Goal: Task Accomplishment & Management: Manage account settings

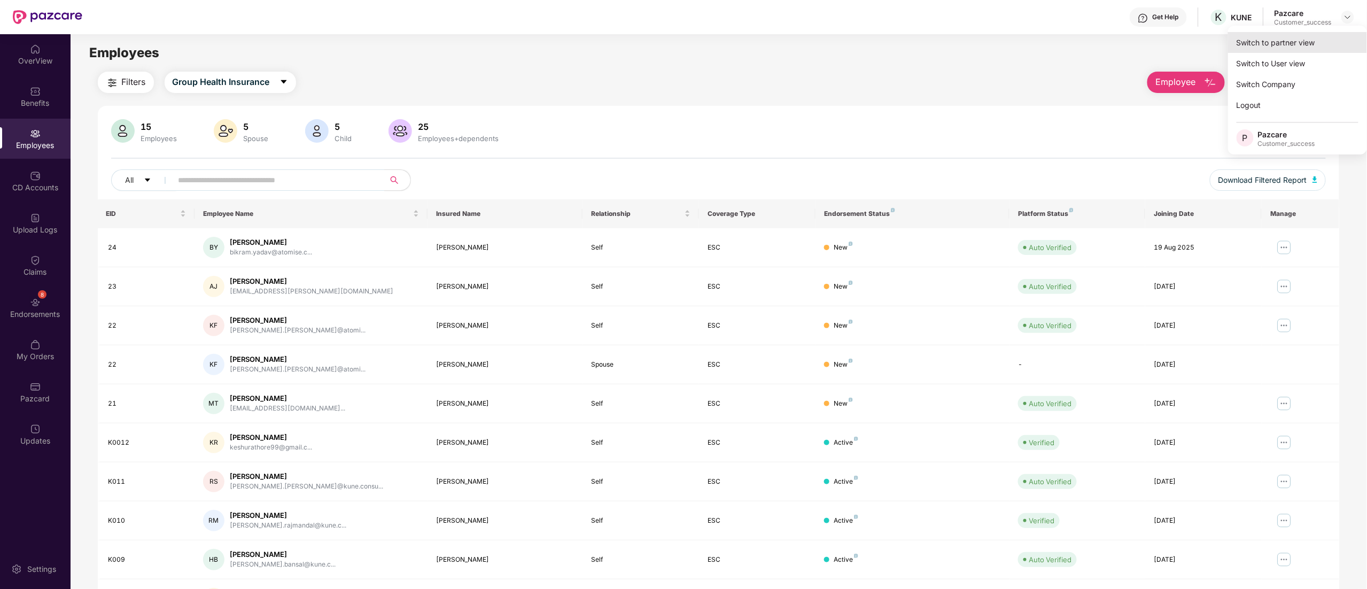
click at [1292, 41] on div "Switch to partner view" at bounding box center [1297, 42] width 139 height 21
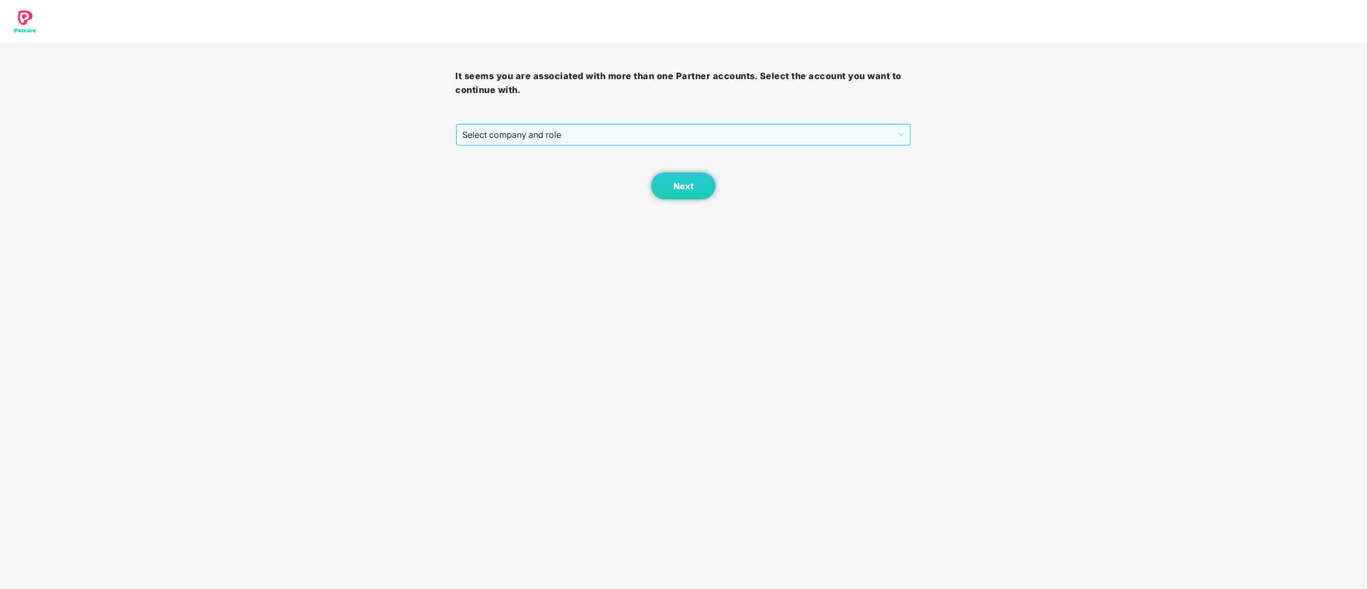
drag, startPoint x: 531, startPoint y: 128, endPoint x: 529, endPoint y: 146, distance: 18.9
click at [531, 129] on span "Select company and role" at bounding box center [684, 135] width 442 height 20
click at [517, 177] on div "Pazcare - CUSTOMER_SUCCESS" at bounding box center [684, 173] width 443 height 12
click at [685, 190] on span "Next" at bounding box center [683, 186] width 20 height 10
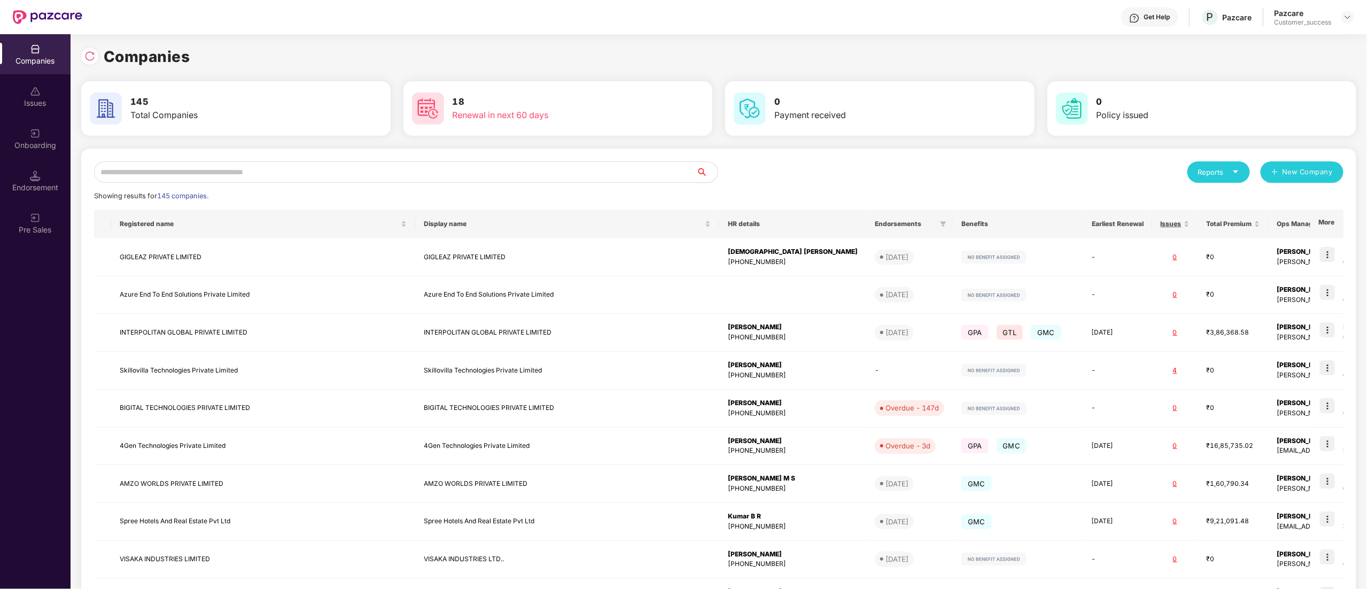
click at [172, 175] on input "text" at bounding box center [395, 171] width 602 height 21
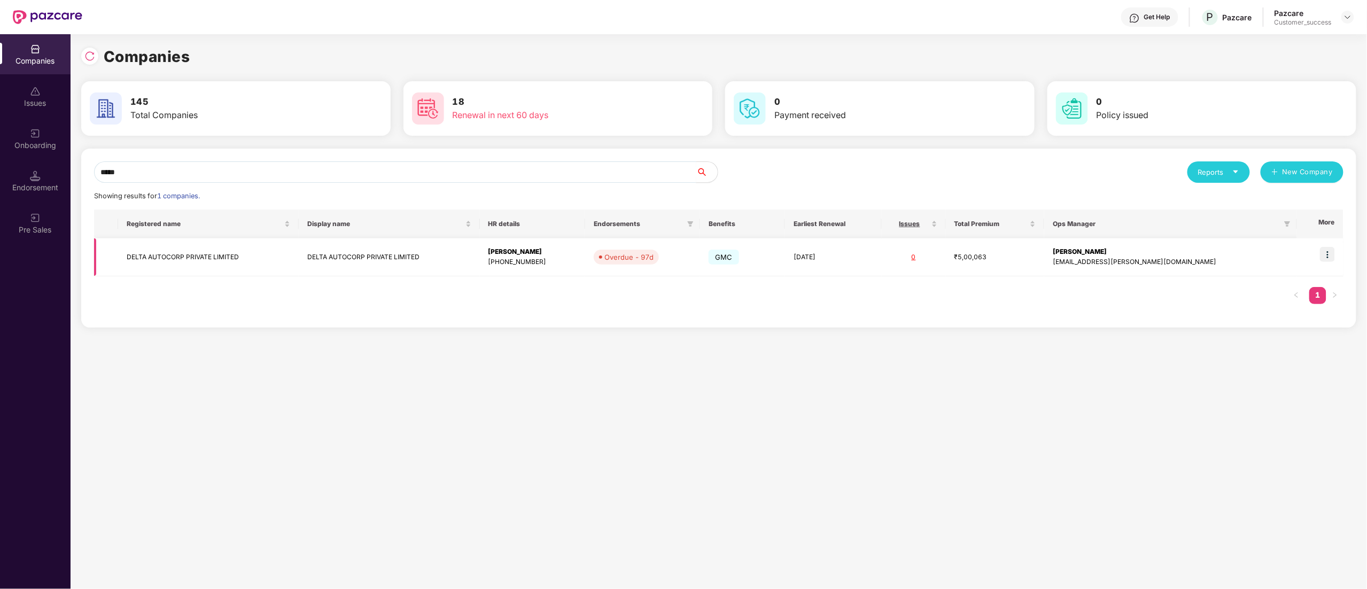
type input "*****"
click at [1326, 254] on img at bounding box center [1327, 254] width 15 height 15
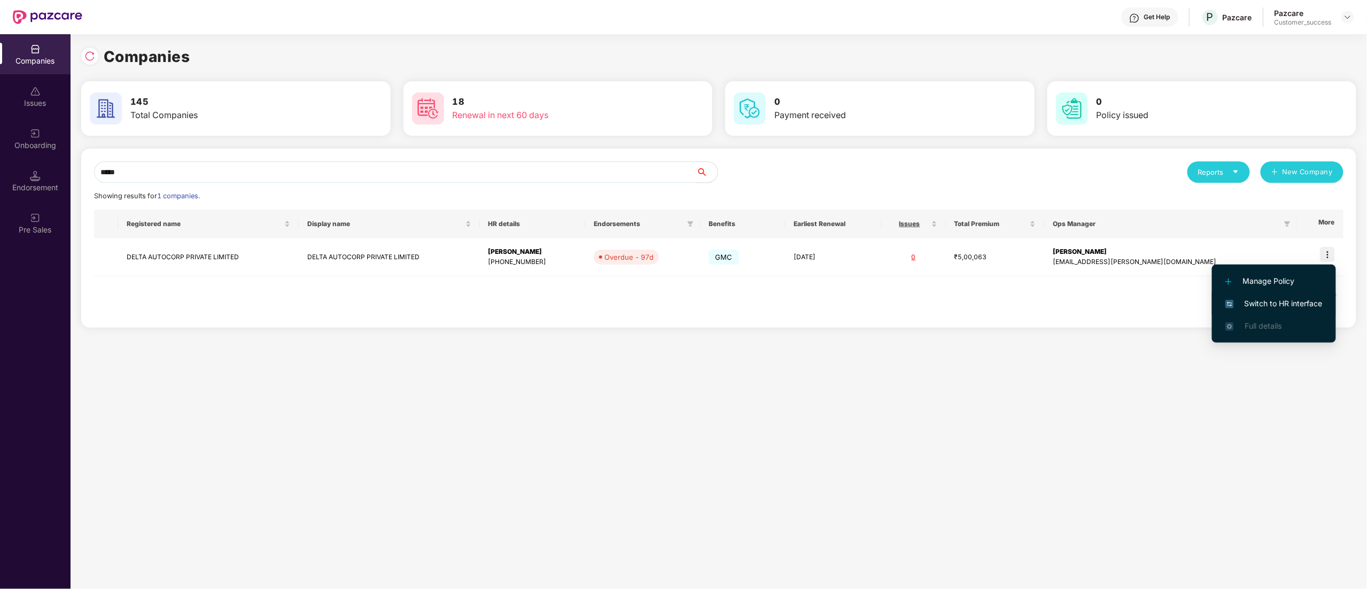
click at [1265, 297] on li "Switch to HR interface" at bounding box center [1274, 303] width 124 height 22
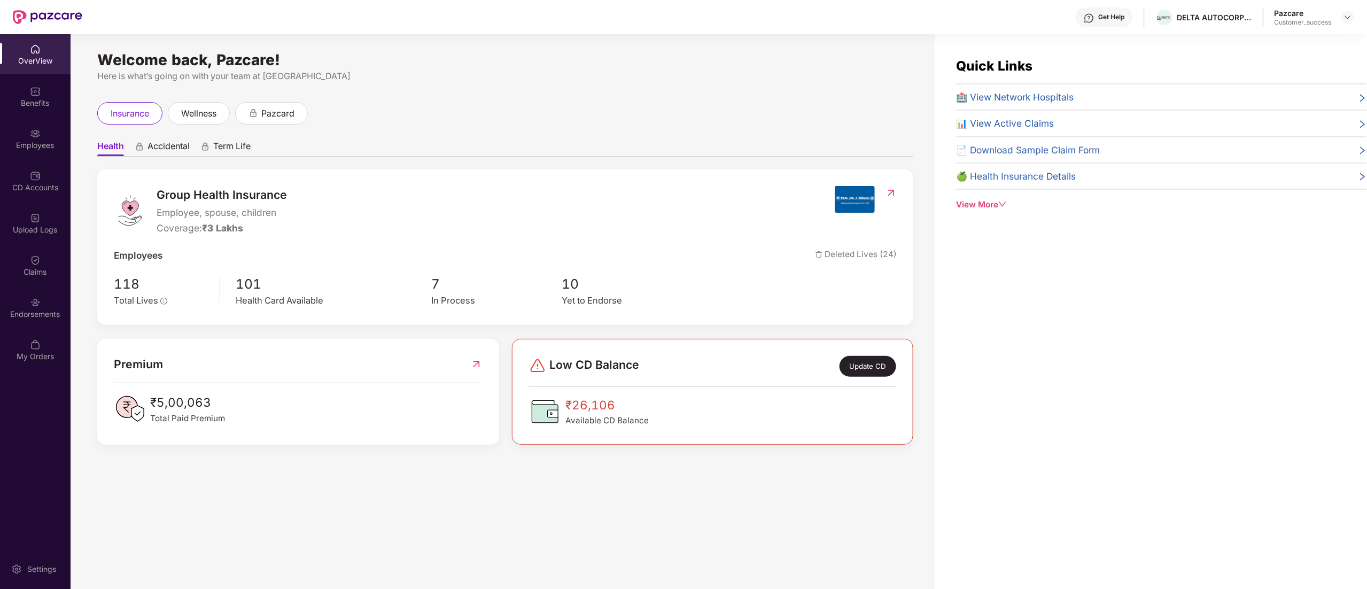
click at [41, 307] on div "Endorsements" at bounding box center [35, 308] width 71 height 40
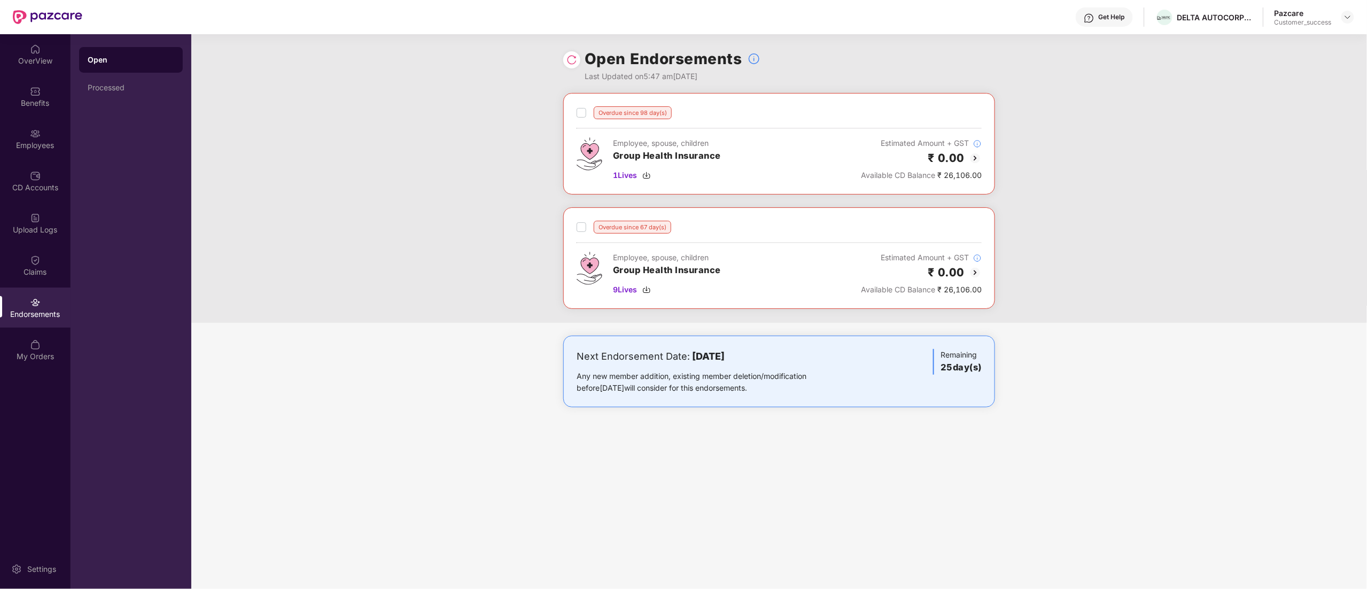
click at [977, 270] on img at bounding box center [975, 272] width 13 height 13
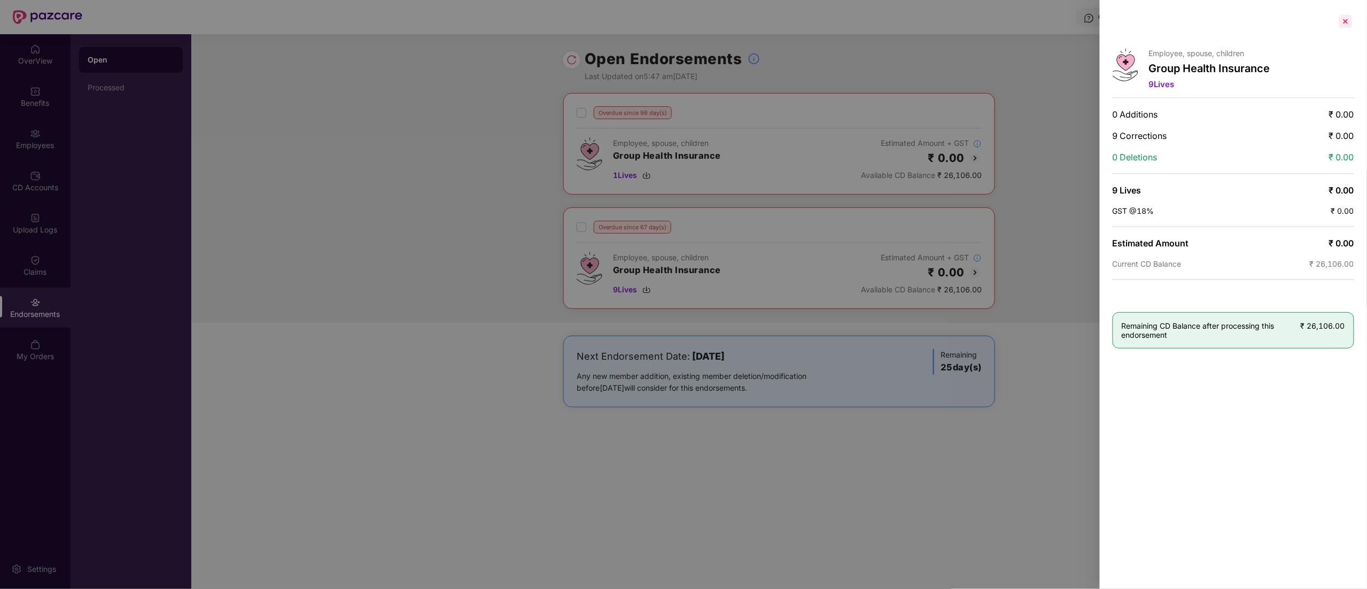
click at [1343, 24] on div at bounding box center [1345, 21] width 17 height 17
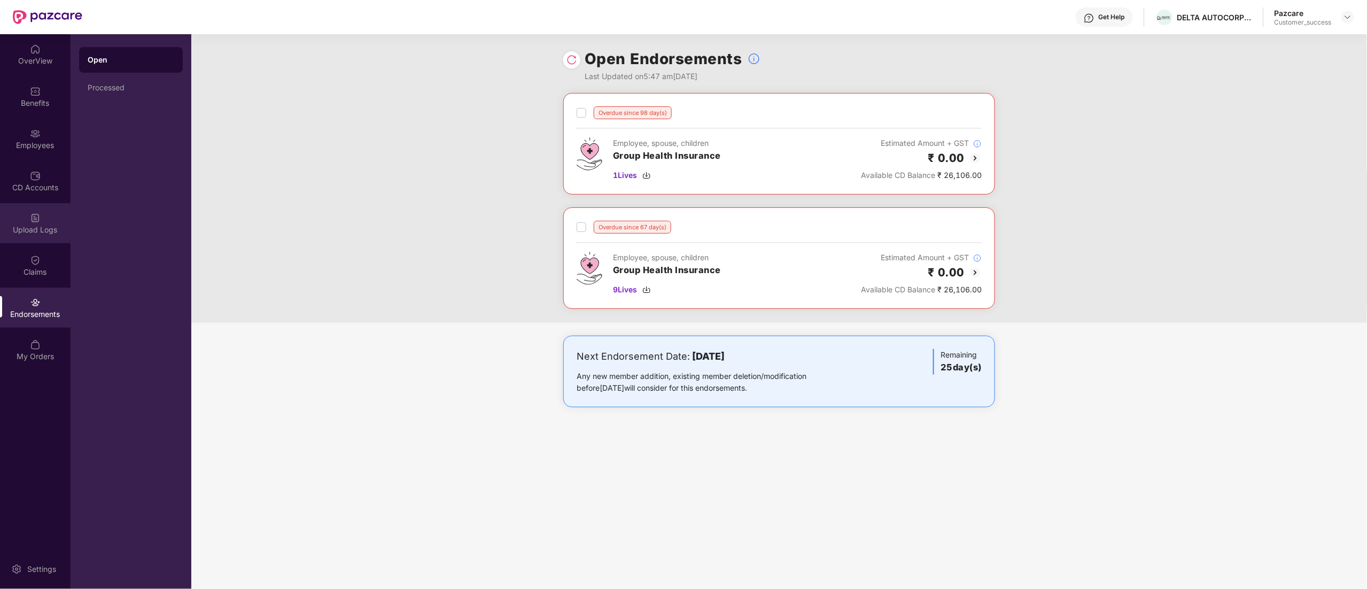
click at [28, 209] on div "Upload Logs" at bounding box center [35, 223] width 71 height 40
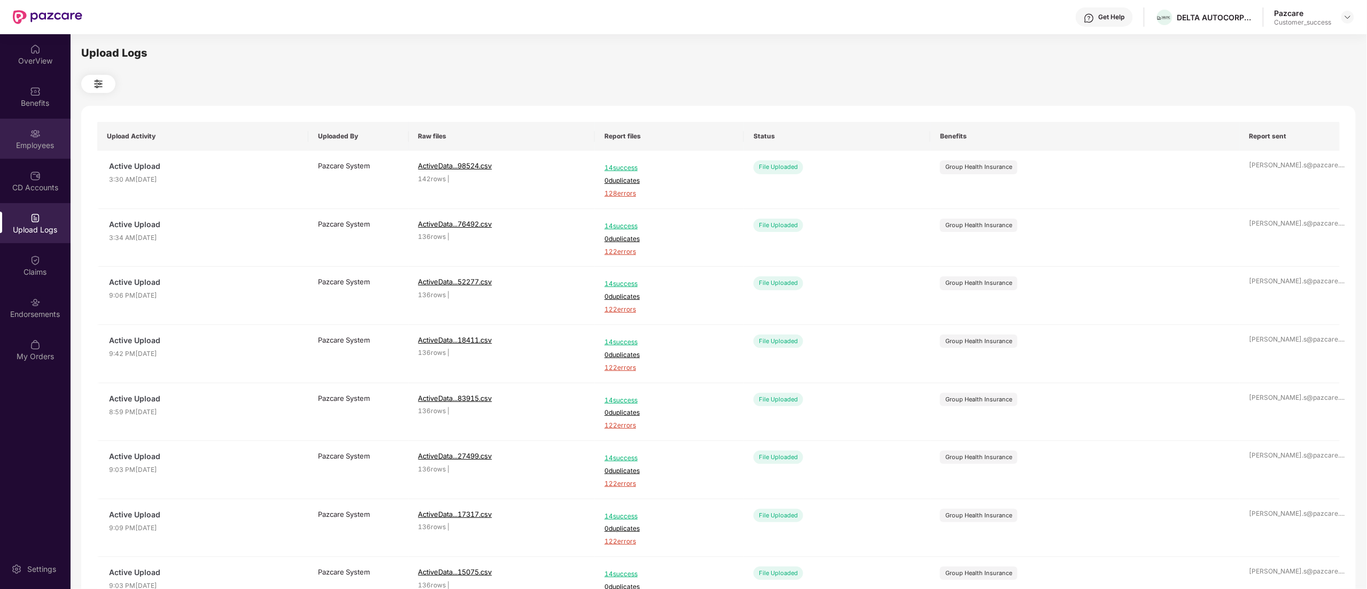
click at [32, 136] on img at bounding box center [35, 133] width 11 height 11
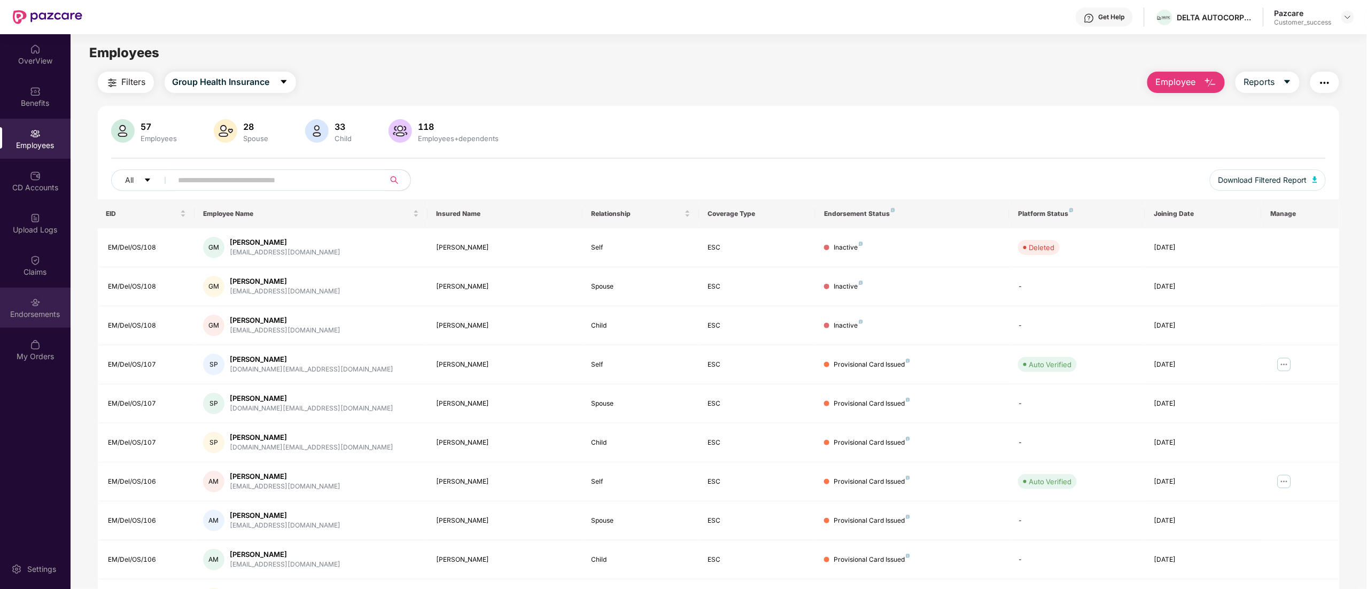
click at [50, 298] on div "Endorsements" at bounding box center [35, 308] width 71 height 40
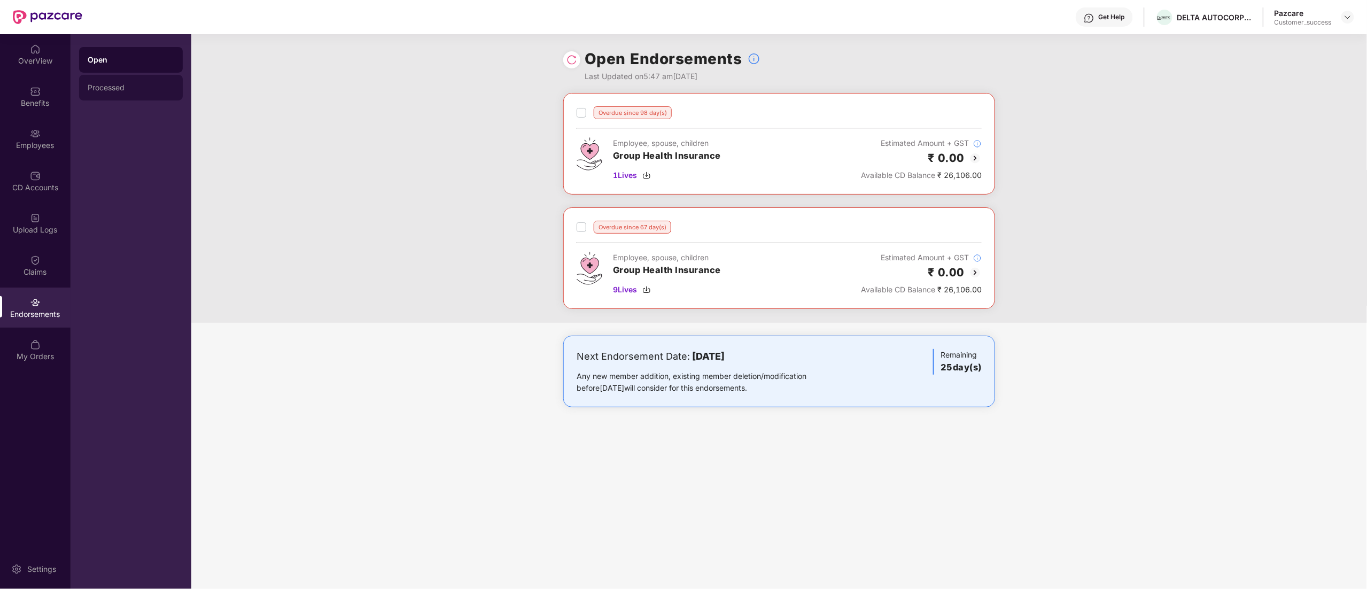
click at [105, 82] on div "Processed" at bounding box center [131, 88] width 104 height 26
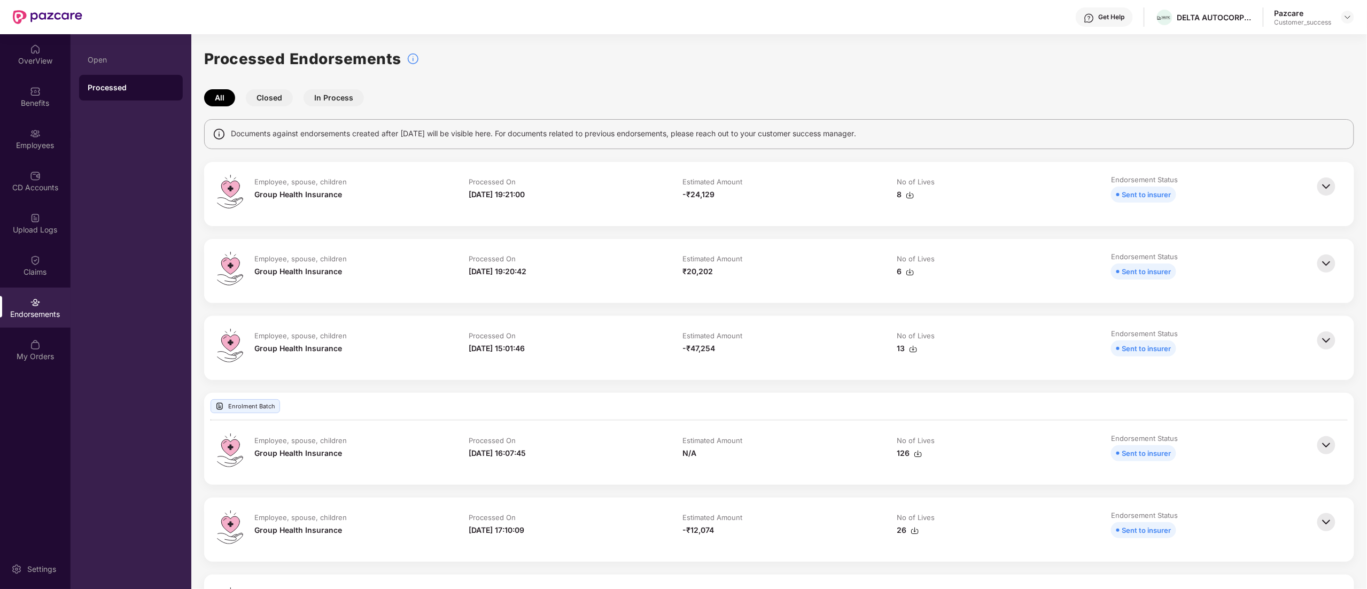
click at [1322, 187] on img at bounding box center [1327, 187] width 24 height 24
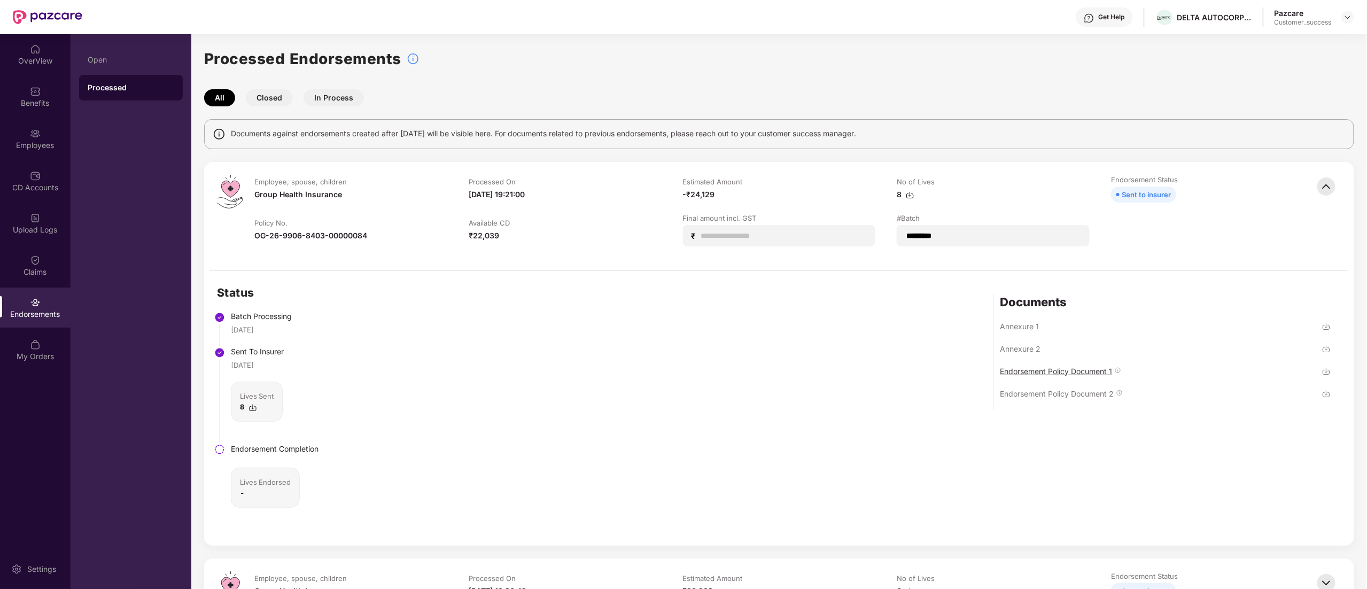
click at [1097, 372] on div "Endorsement Policy Document 1" at bounding box center [1057, 371] width 112 height 10
click at [1204, 395] on div "Endorsement Policy Document 2" at bounding box center [1166, 398] width 330 height 22
click at [1052, 393] on div "Endorsement Policy Document 2" at bounding box center [1058, 394] width 114 height 10
click at [1328, 180] on img at bounding box center [1327, 187] width 24 height 24
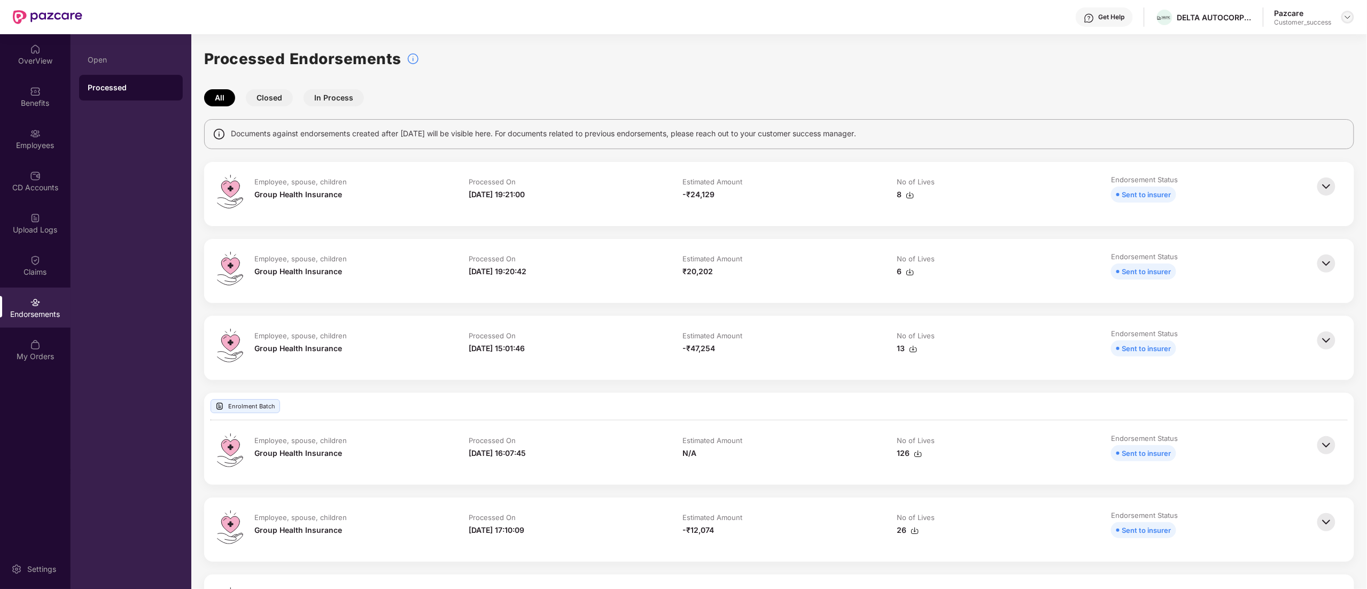
click at [1350, 19] on img at bounding box center [1348, 17] width 9 height 9
click at [1282, 38] on div "Switch to partner view" at bounding box center [1297, 42] width 139 height 21
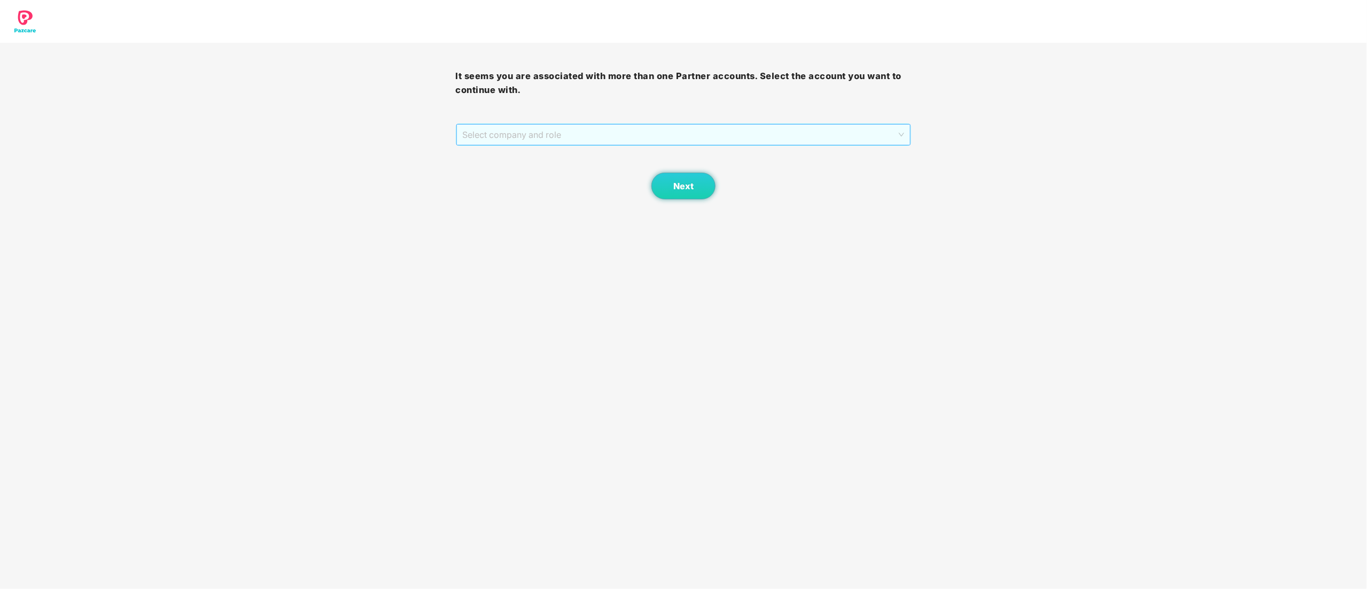
click at [599, 137] on span "Select company and role" at bounding box center [684, 135] width 442 height 20
click at [557, 172] on div "Pazcare - CUSTOMER_SUCCESS" at bounding box center [684, 173] width 443 height 12
click at [686, 181] on span "Next" at bounding box center [683, 186] width 20 height 10
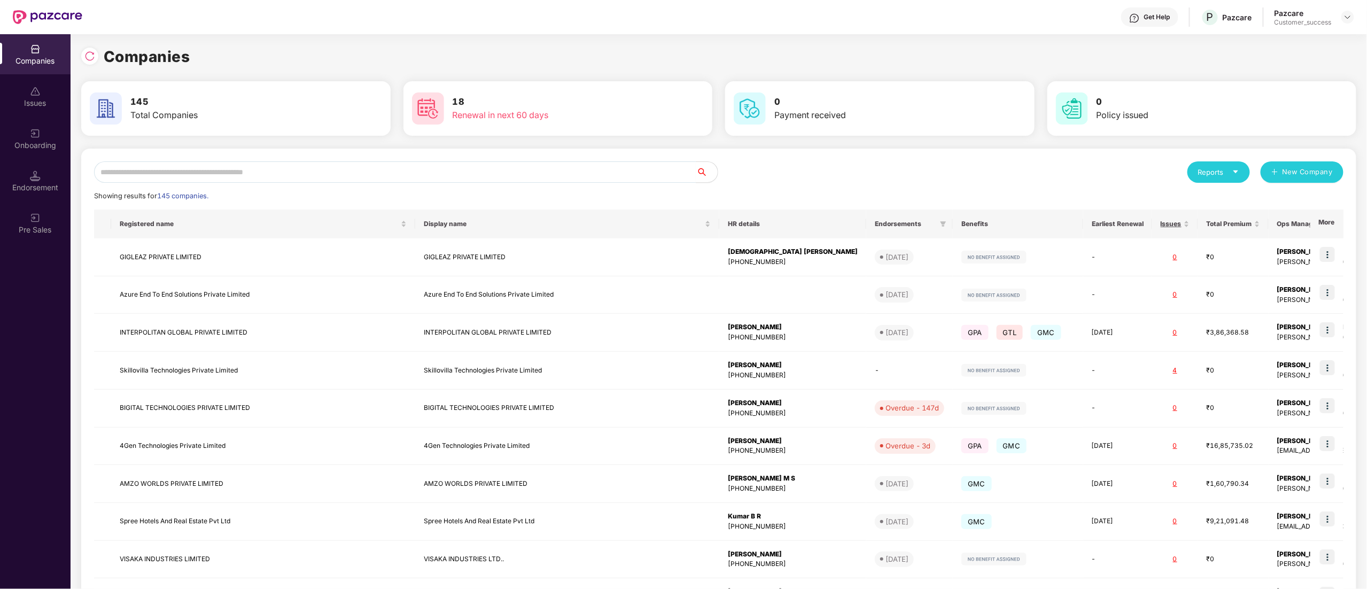
click at [30, 182] on div "Endorsement" at bounding box center [35, 187] width 71 height 11
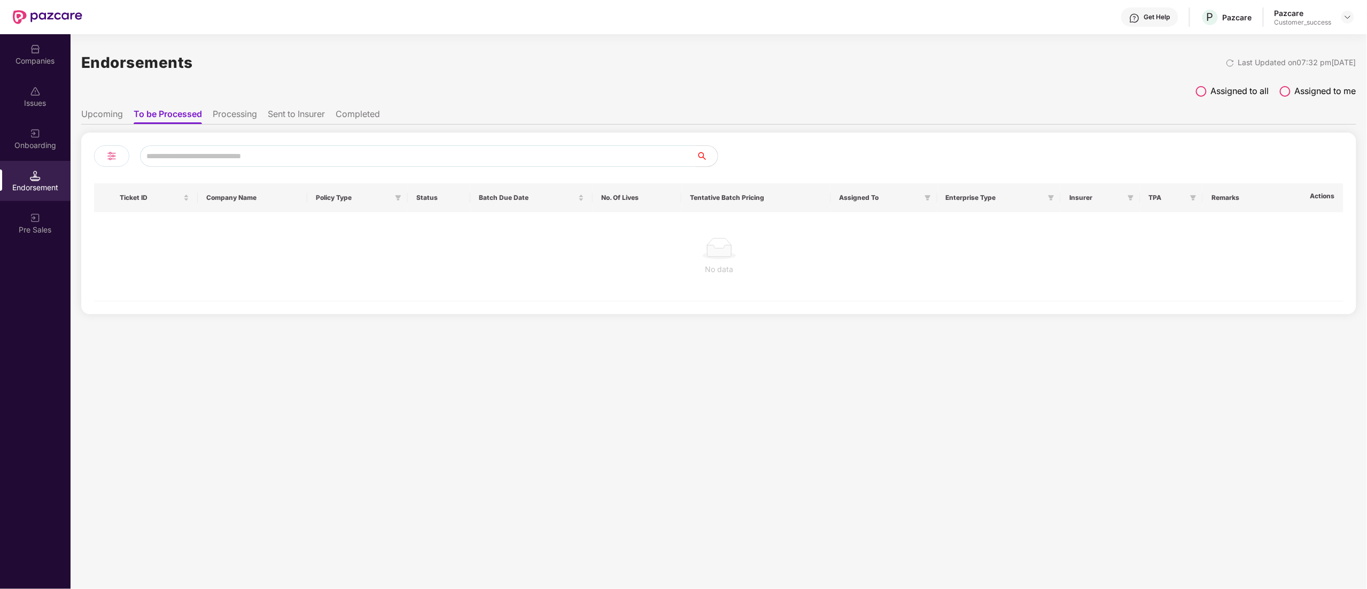
click at [97, 111] on li "Upcoming" at bounding box center [102, 115] width 42 height 15
click at [1206, 91] on span at bounding box center [1201, 91] width 11 height 11
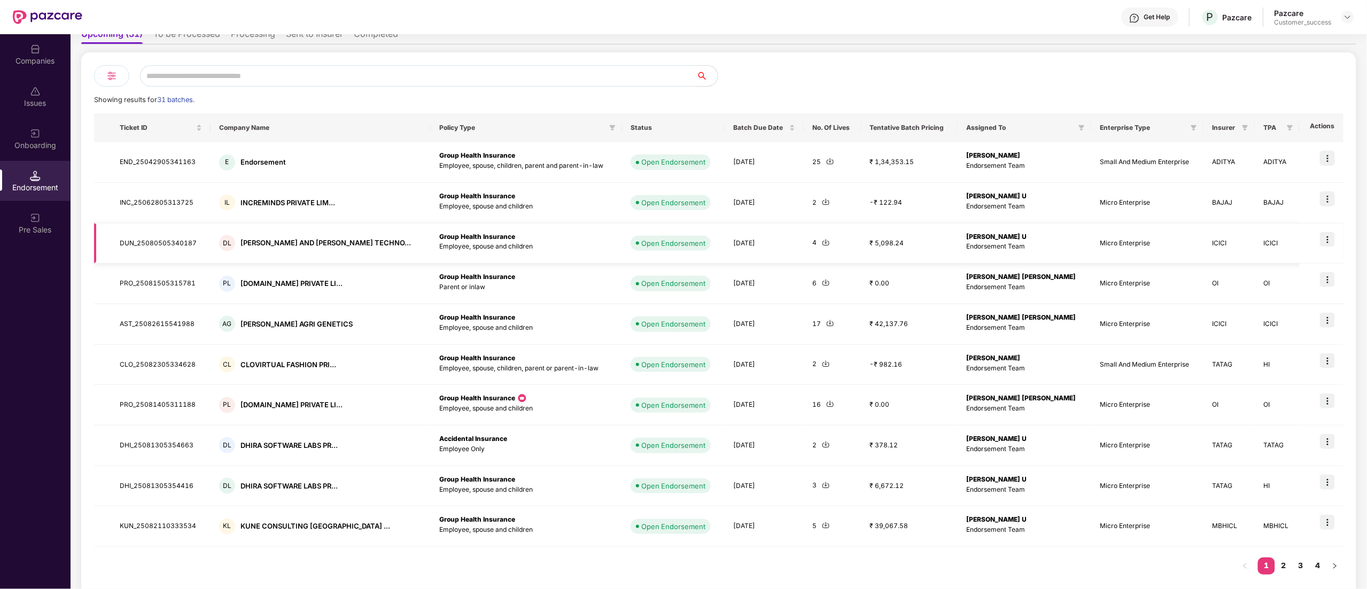
scroll to position [75, 0]
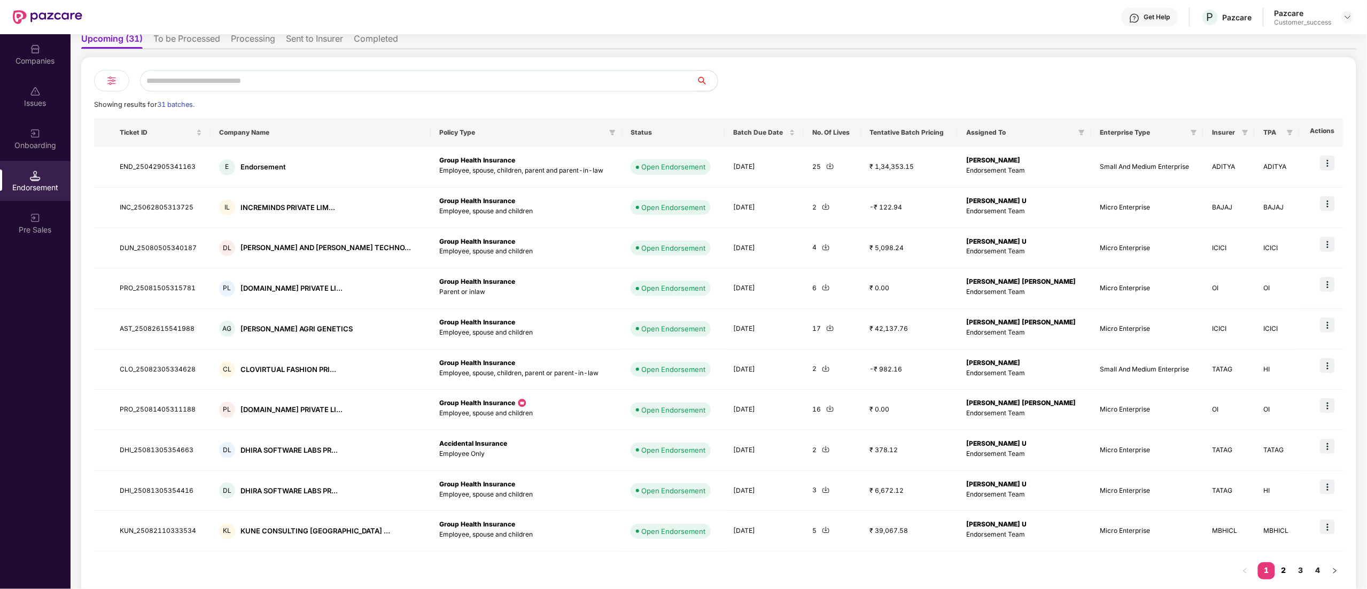
click at [1281, 571] on link "2" at bounding box center [1283, 570] width 17 height 16
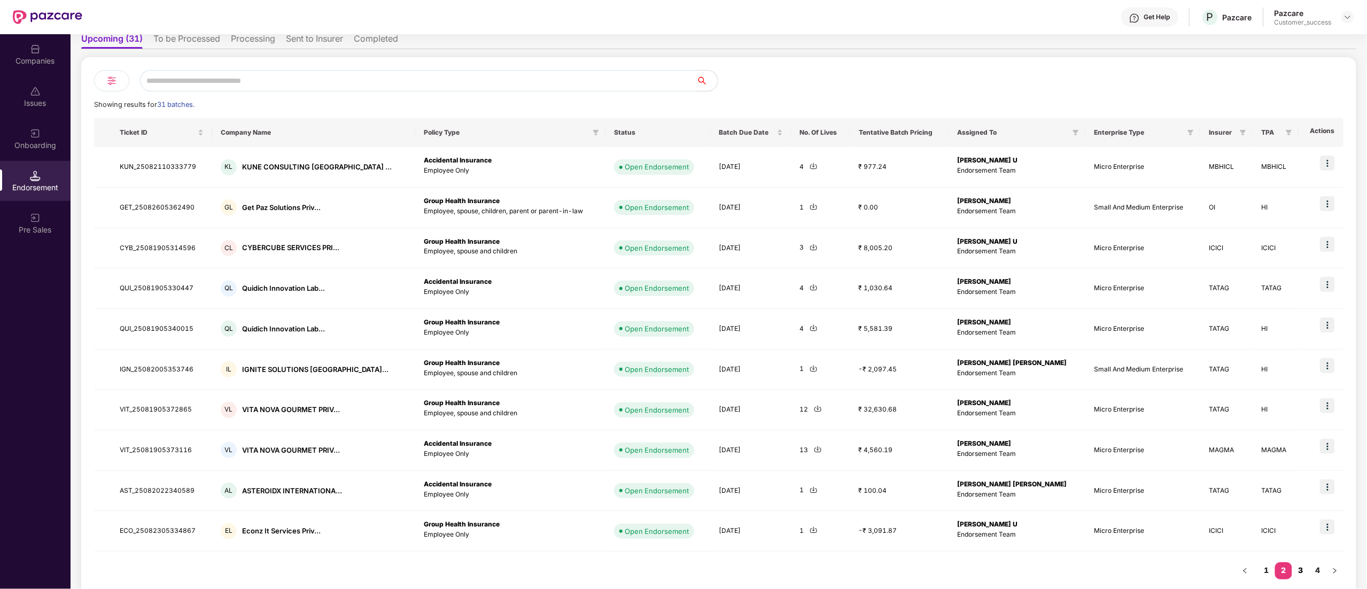
click at [1296, 567] on link "3" at bounding box center [1300, 570] width 17 height 16
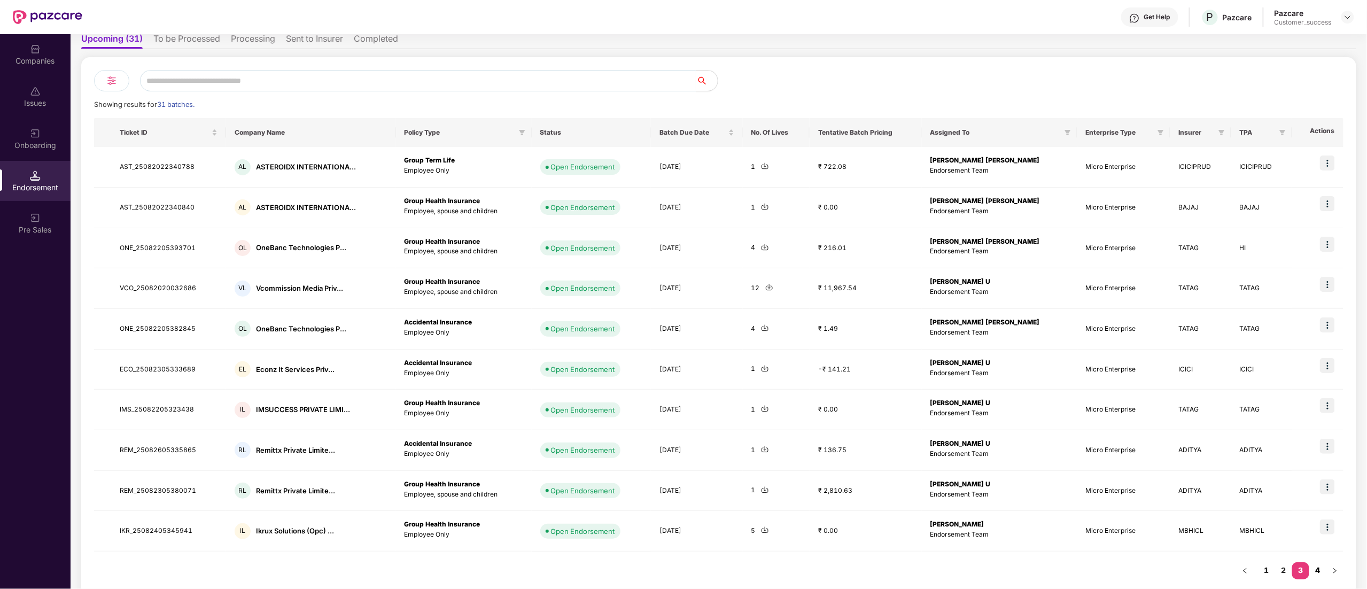
click at [1322, 571] on link "4" at bounding box center [1317, 570] width 17 height 16
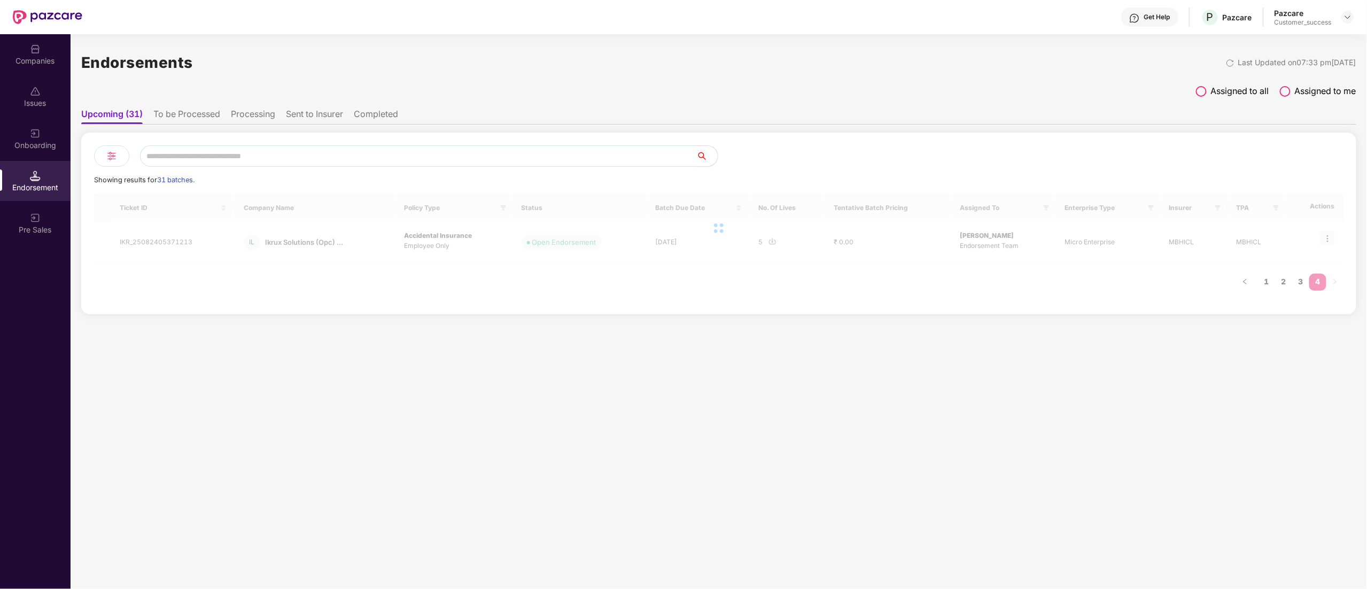
scroll to position [0, 0]
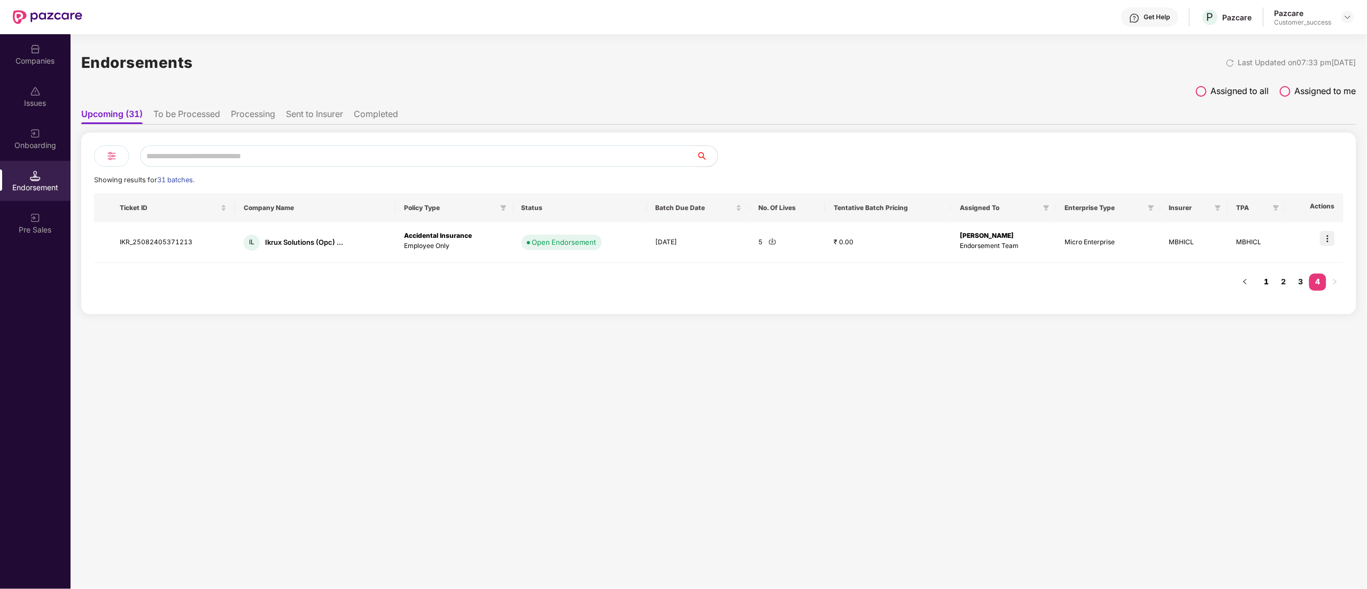
click at [1270, 278] on link "1" at bounding box center [1266, 282] width 17 height 16
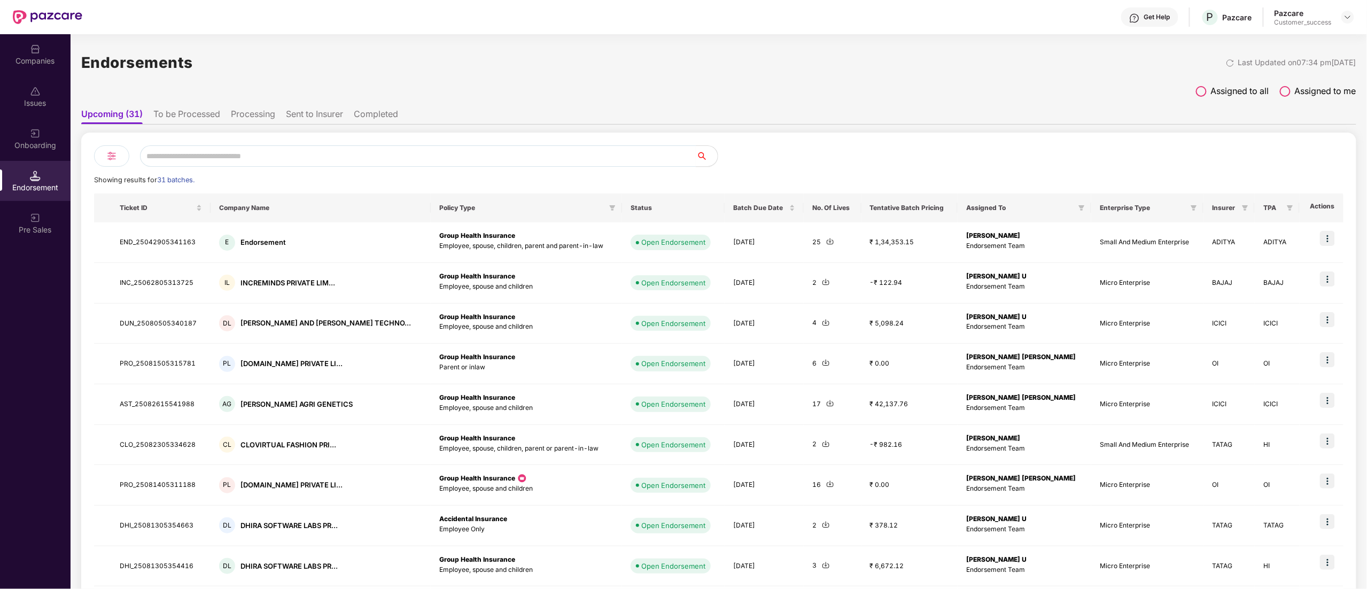
click at [168, 113] on li "To be Processed" at bounding box center [186, 115] width 67 height 15
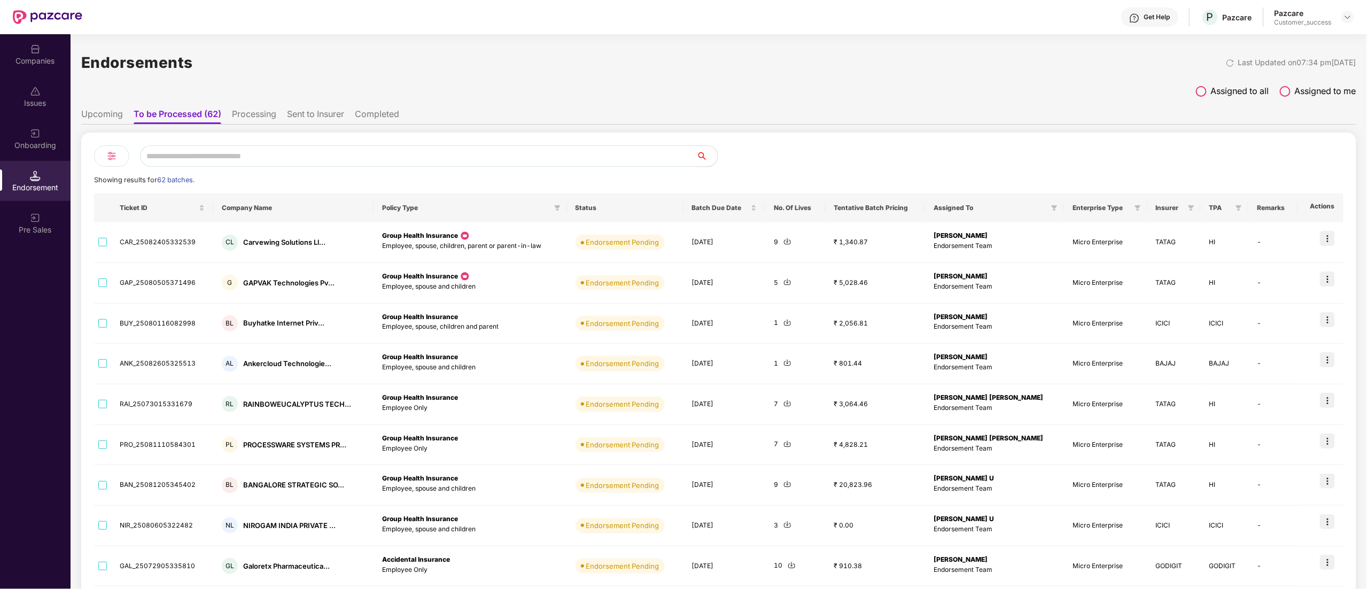
click at [114, 151] on img at bounding box center [111, 156] width 13 height 13
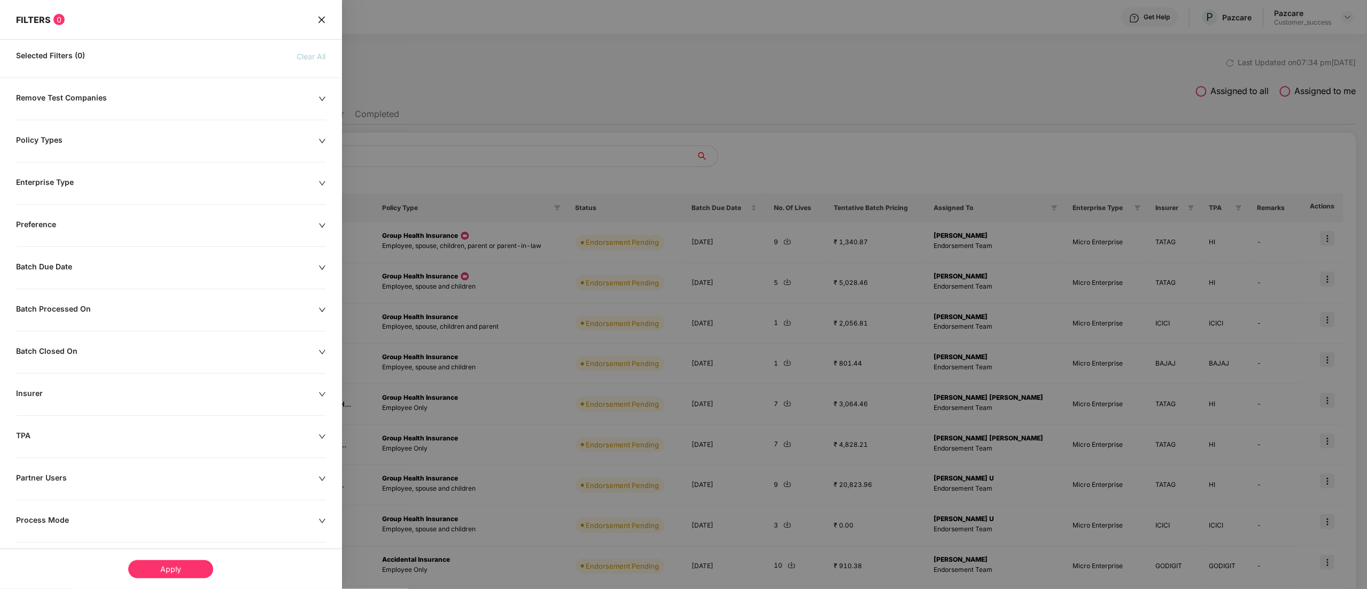
click at [90, 262] on div "Remove Test Companies Policy Types Enterprise Type Preference Batch Due Date Ba…" at bounding box center [171, 346] width 342 height 507
click at [84, 277] on div "Remove Test Companies Policy Types Enterprise Type Preference Batch Due Date Ba…" at bounding box center [171, 346] width 342 height 507
click at [320, 269] on icon "down" at bounding box center [322, 267] width 7 height 7
click at [64, 303] on input at bounding box center [84, 300] width 125 height 12
type input "**********"
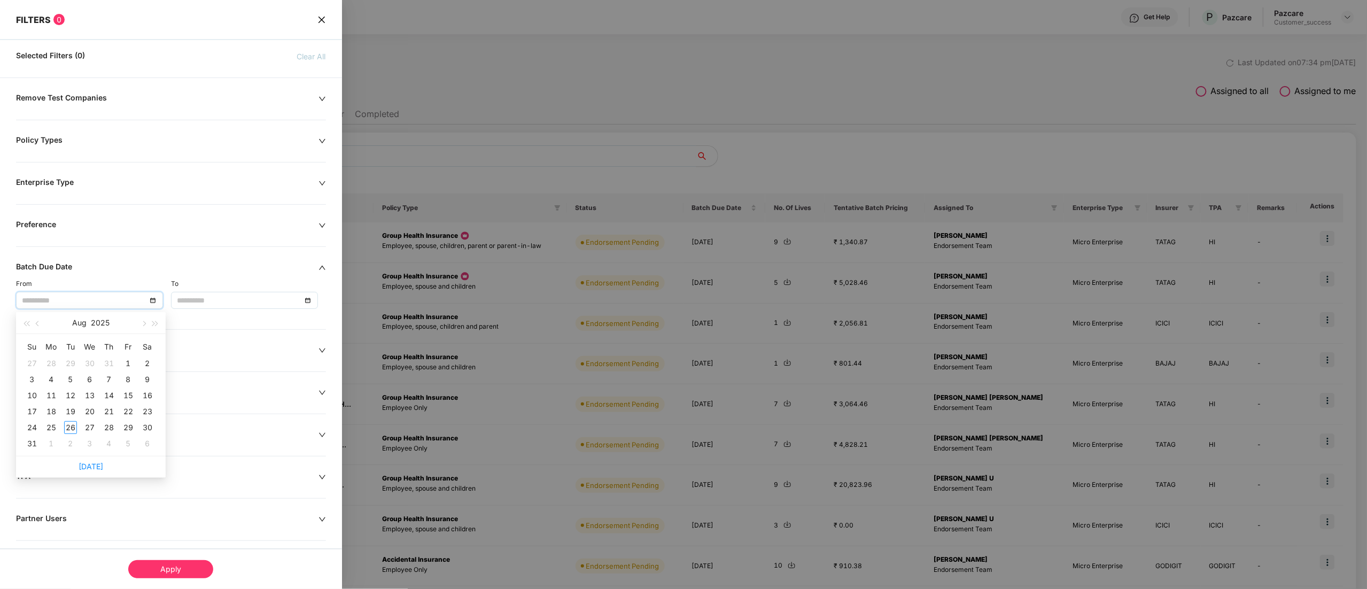
type input "**********"
click at [39, 324] on span "button" at bounding box center [38, 323] width 5 height 5
type input "**********"
click at [75, 361] on div "1" at bounding box center [70, 363] width 13 height 13
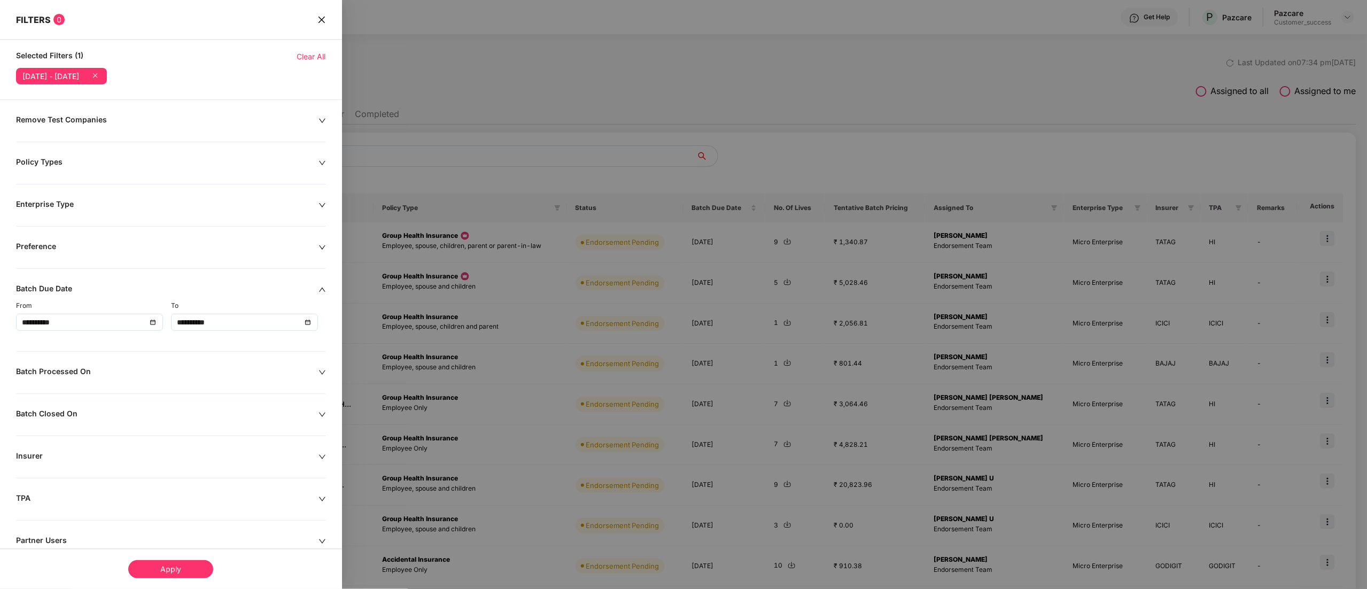
click at [305, 328] on div "**********" at bounding box center [244, 322] width 135 height 12
click at [298, 347] on button "button" at bounding box center [298, 345] width 12 height 21
type input "**********"
click at [222, 453] on div "26" at bounding box center [225, 450] width 13 height 13
click at [184, 572] on div "Apply" at bounding box center [170, 569] width 85 height 18
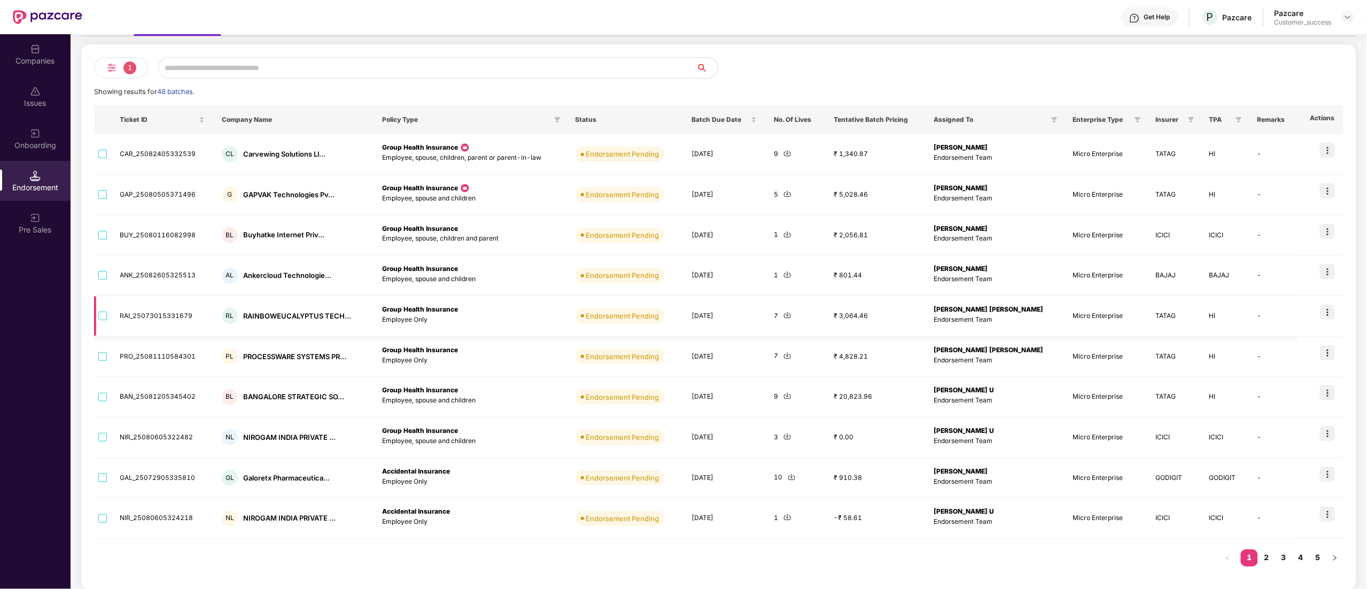
scroll to position [91, 0]
click at [1269, 553] on link "2" at bounding box center [1266, 556] width 17 height 16
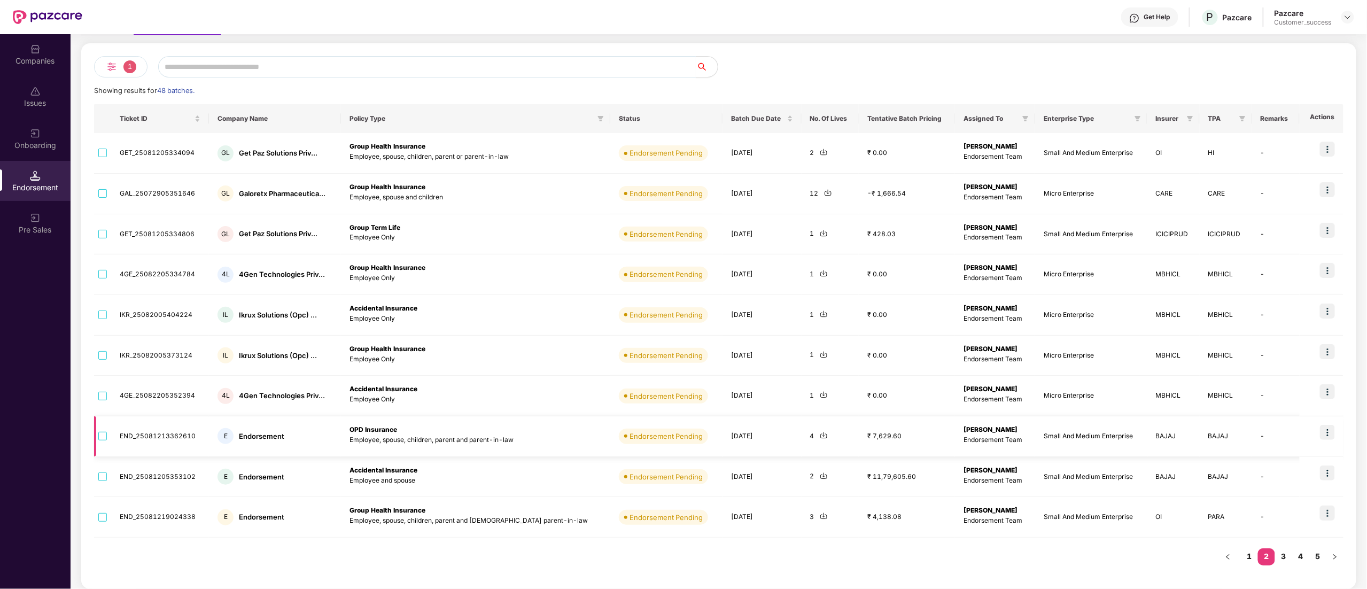
scroll to position [0, 0]
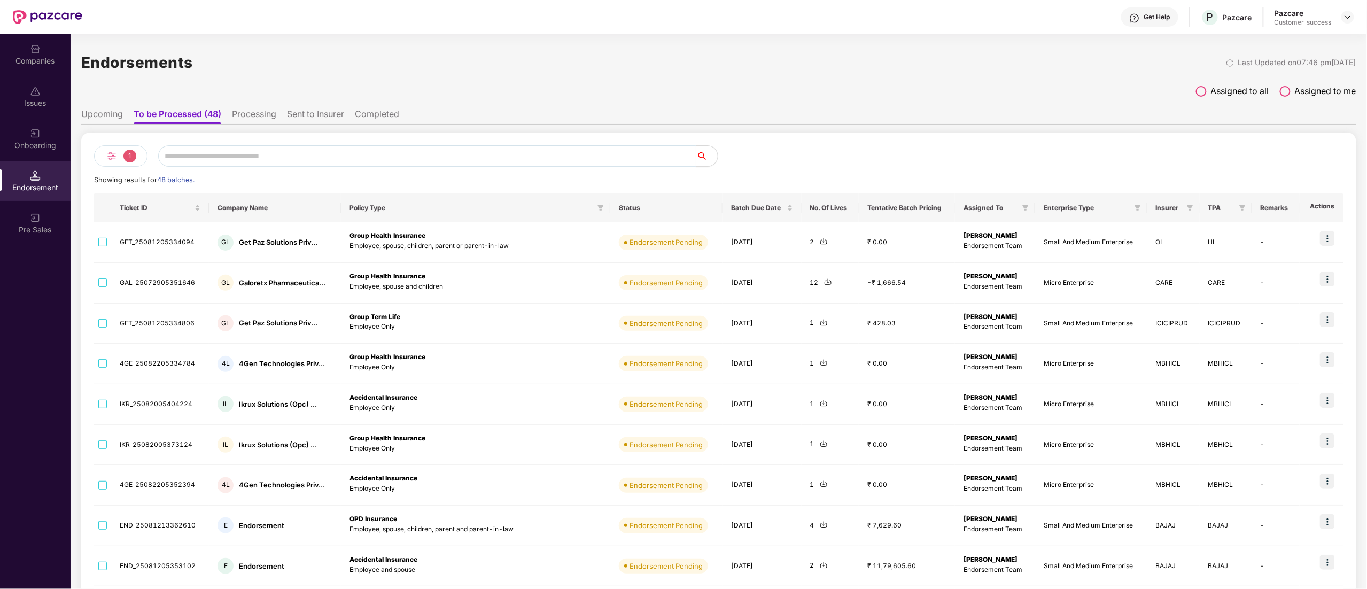
click at [117, 155] on img at bounding box center [111, 156] width 13 height 13
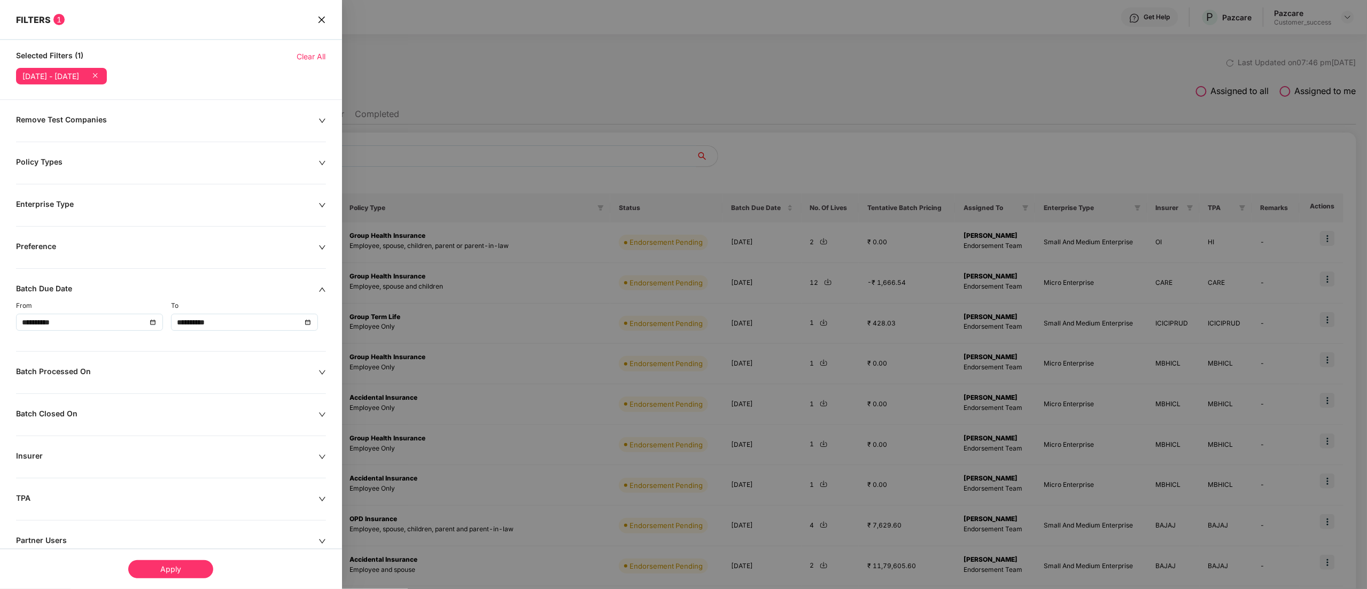
click at [883, 368] on div at bounding box center [683, 294] width 1367 height 589
click at [323, 22] on icon "close" at bounding box center [321, 19] width 6 height 6
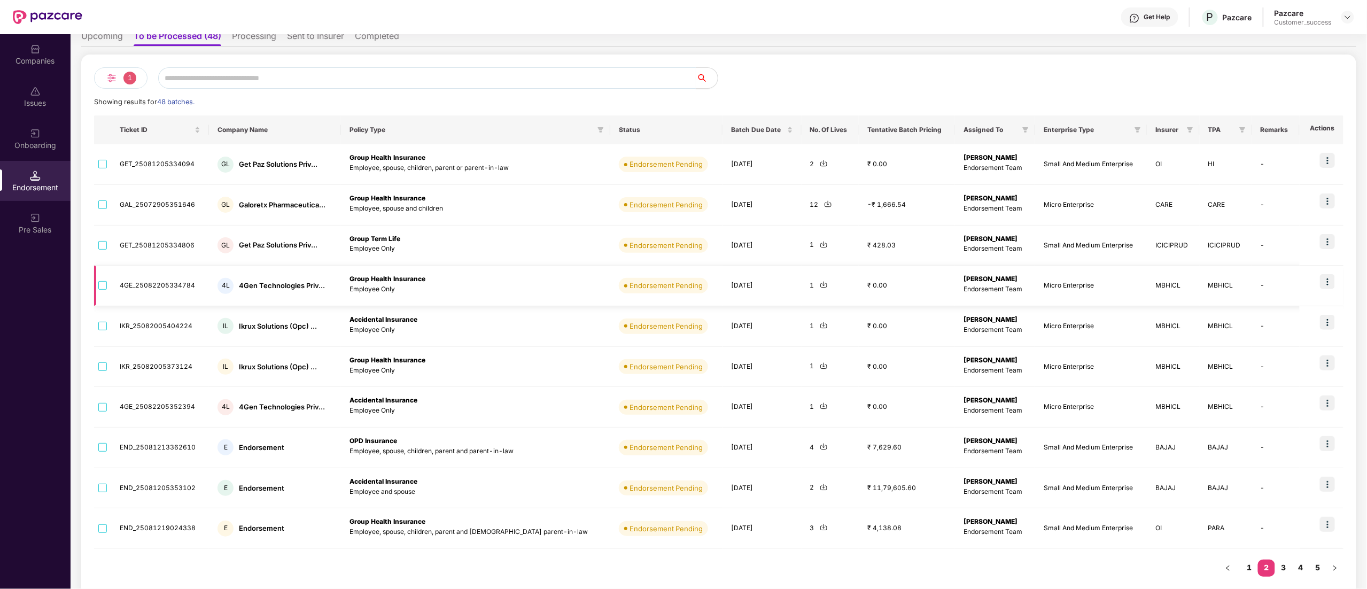
scroll to position [90, 0]
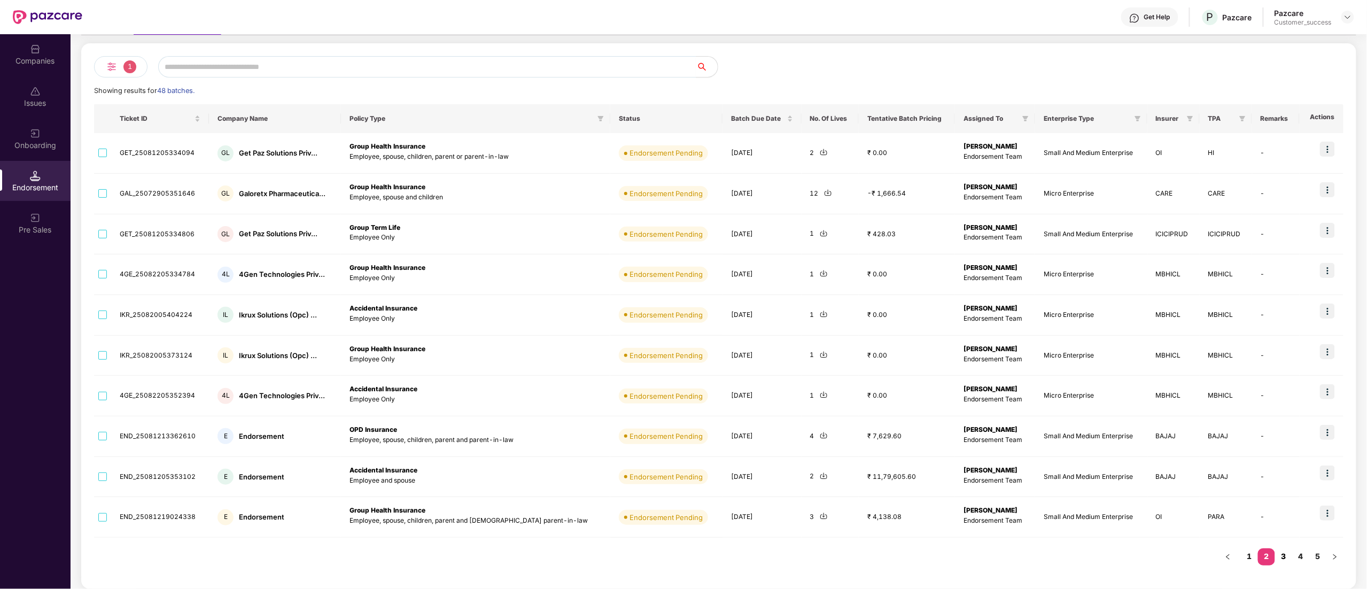
click at [1283, 555] on link "3" at bounding box center [1283, 556] width 17 height 16
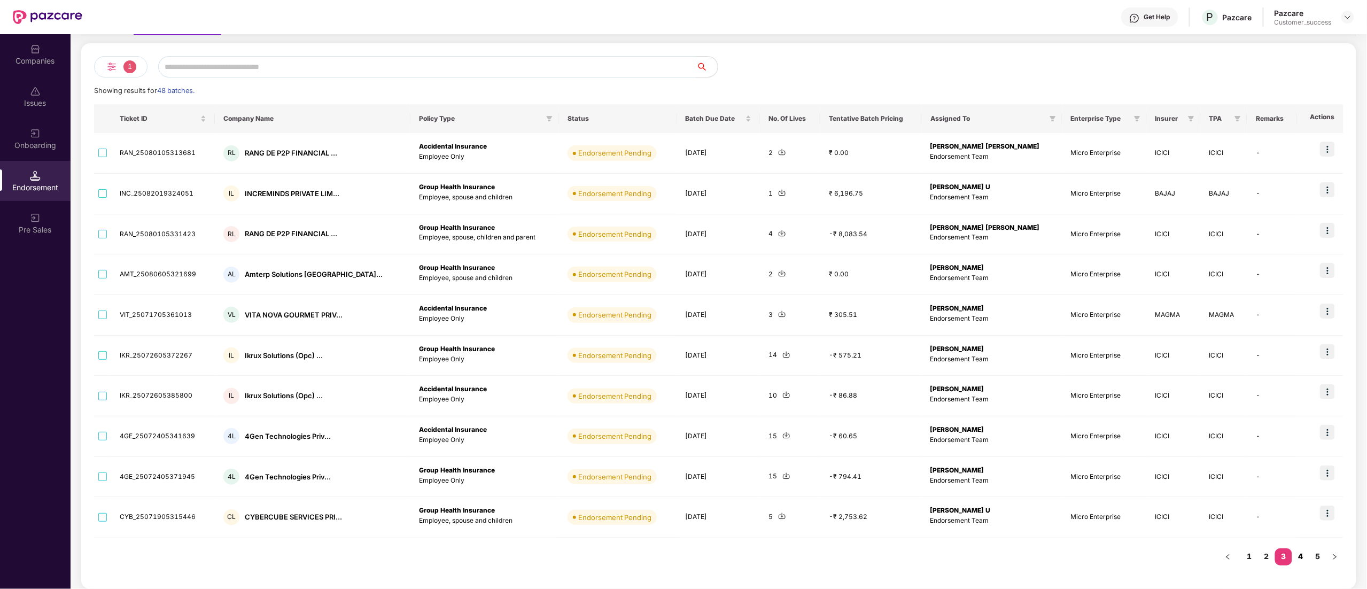
click at [1298, 556] on link "4" at bounding box center [1300, 556] width 17 height 16
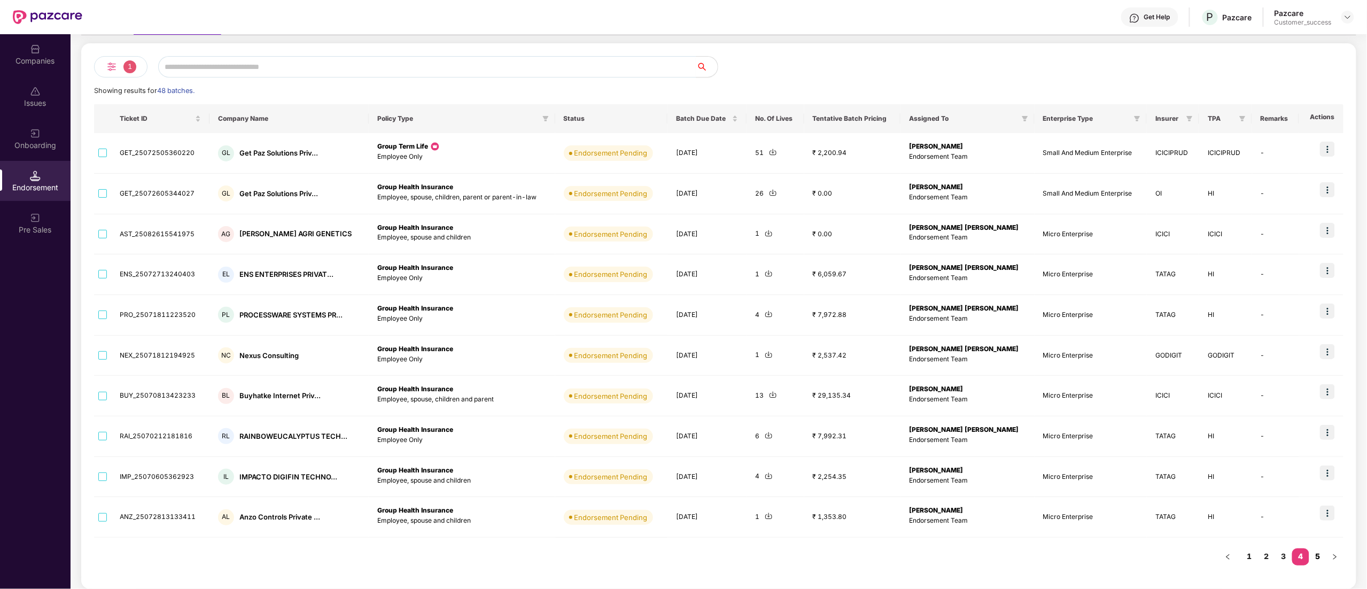
click at [1322, 555] on link "5" at bounding box center [1317, 556] width 17 height 16
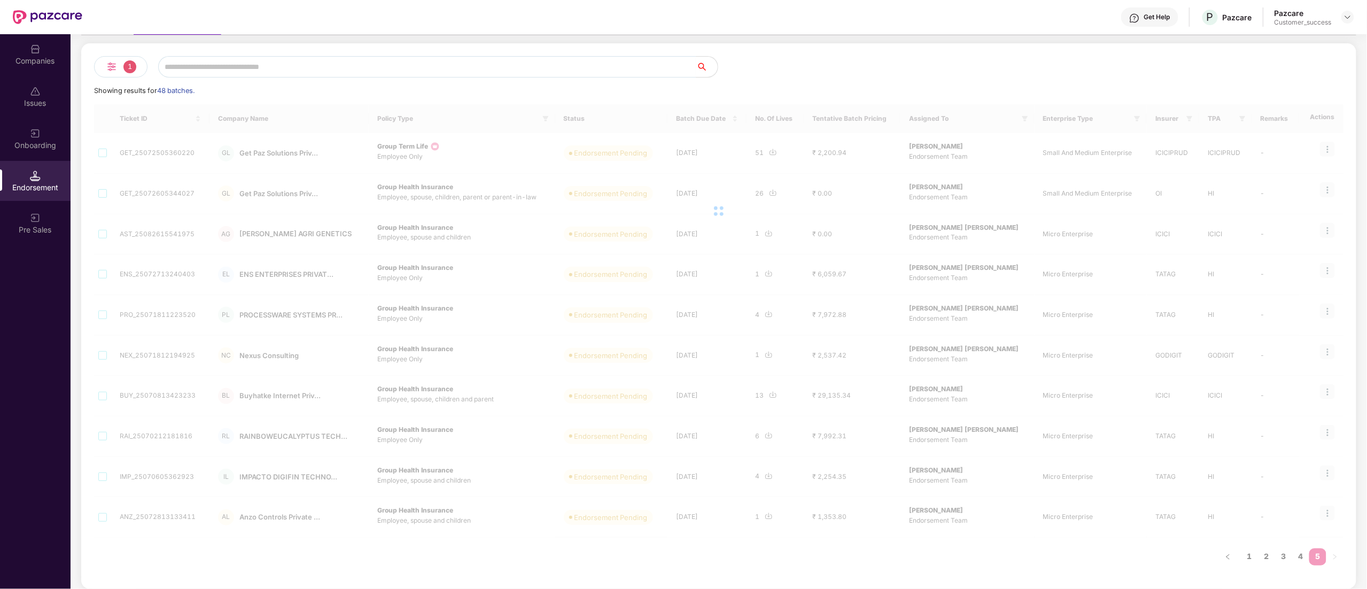
scroll to position [10, 0]
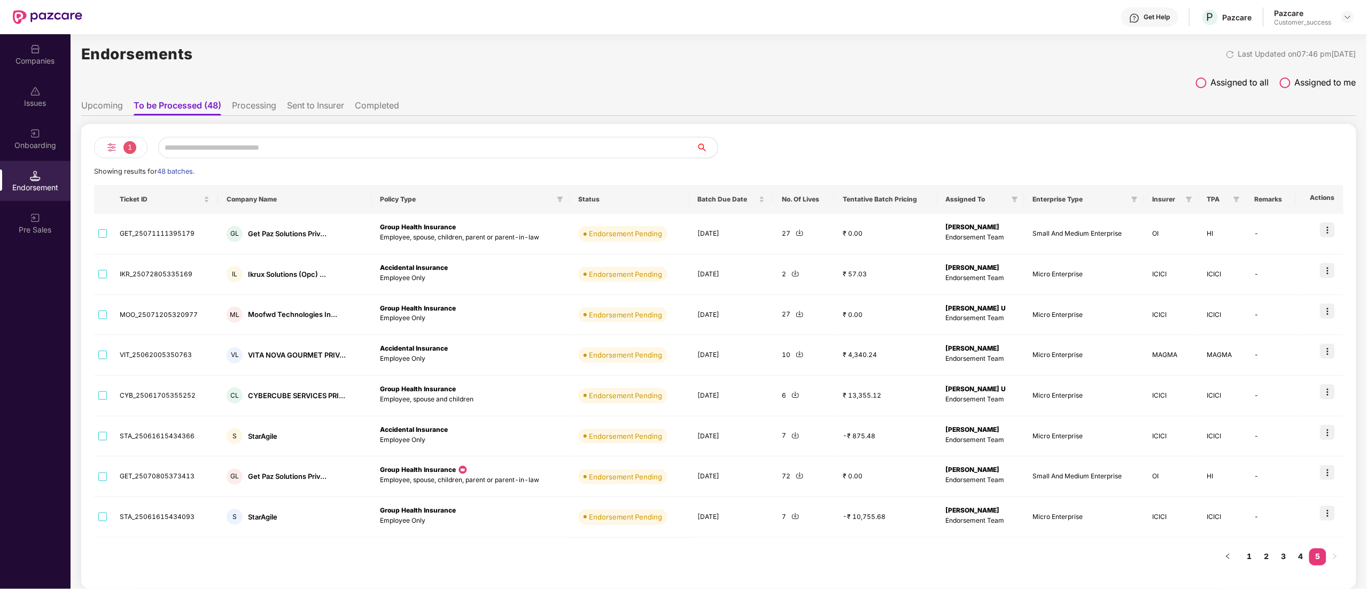
click at [112, 148] on img at bounding box center [111, 147] width 13 height 13
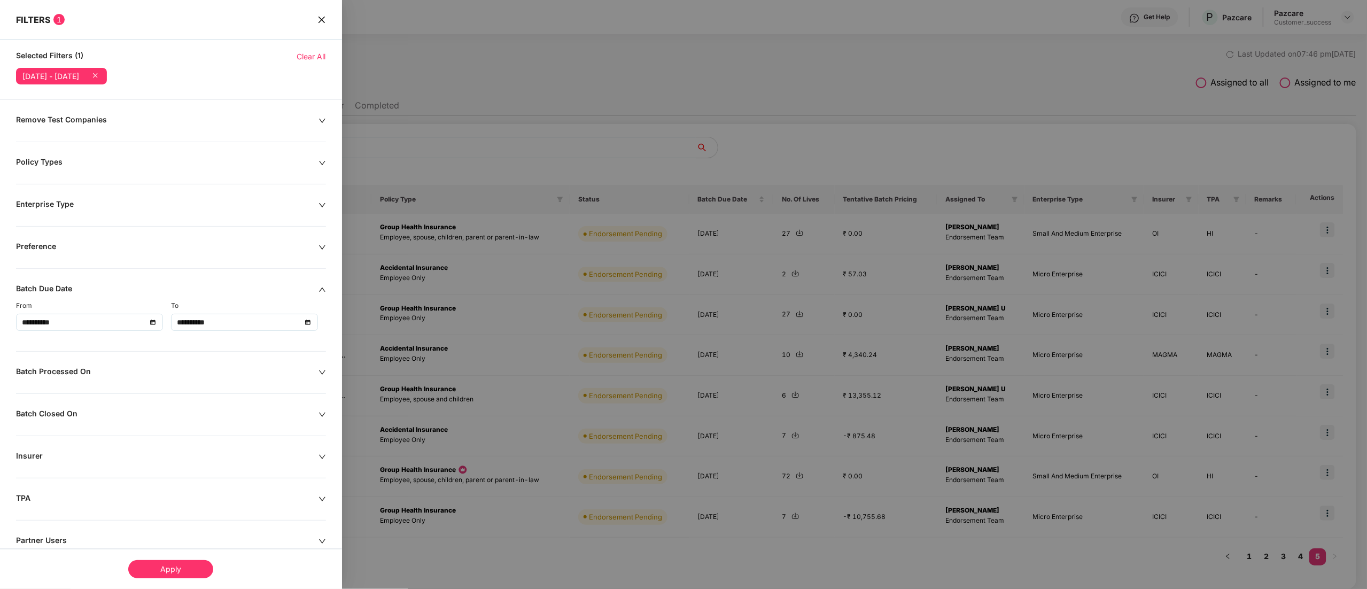
click at [100, 78] on icon at bounding box center [95, 75] width 11 height 11
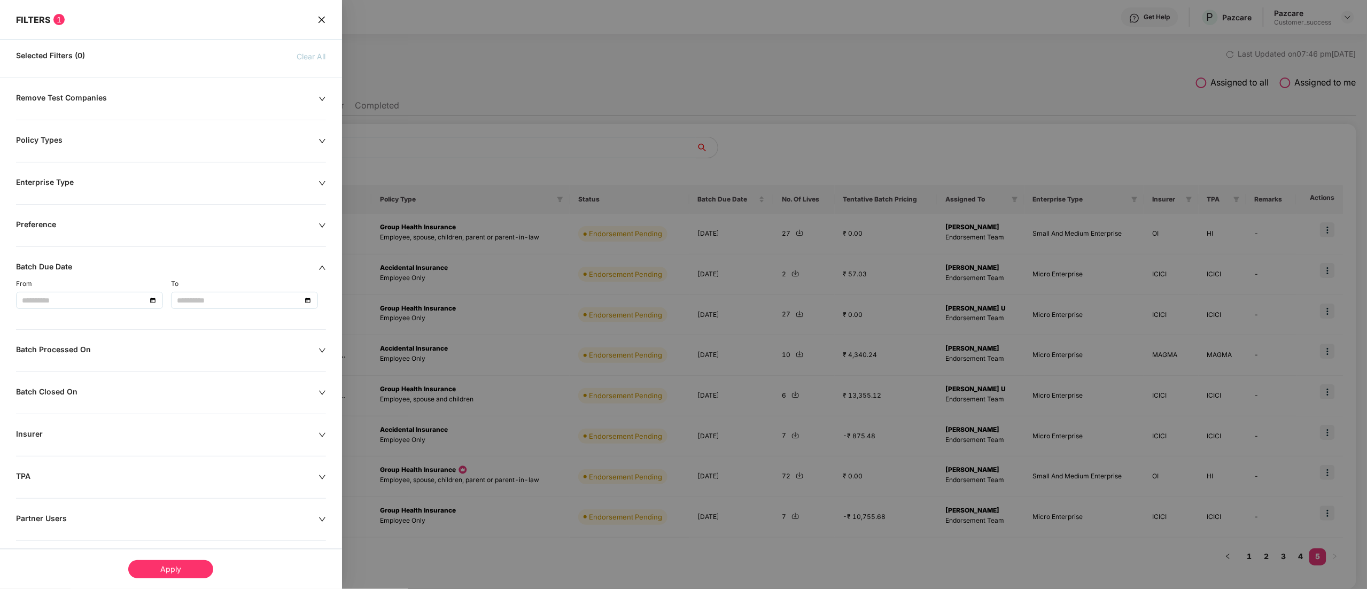
click at [323, 24] on span "close" at bounding box center [321, 19] width 9 height 11
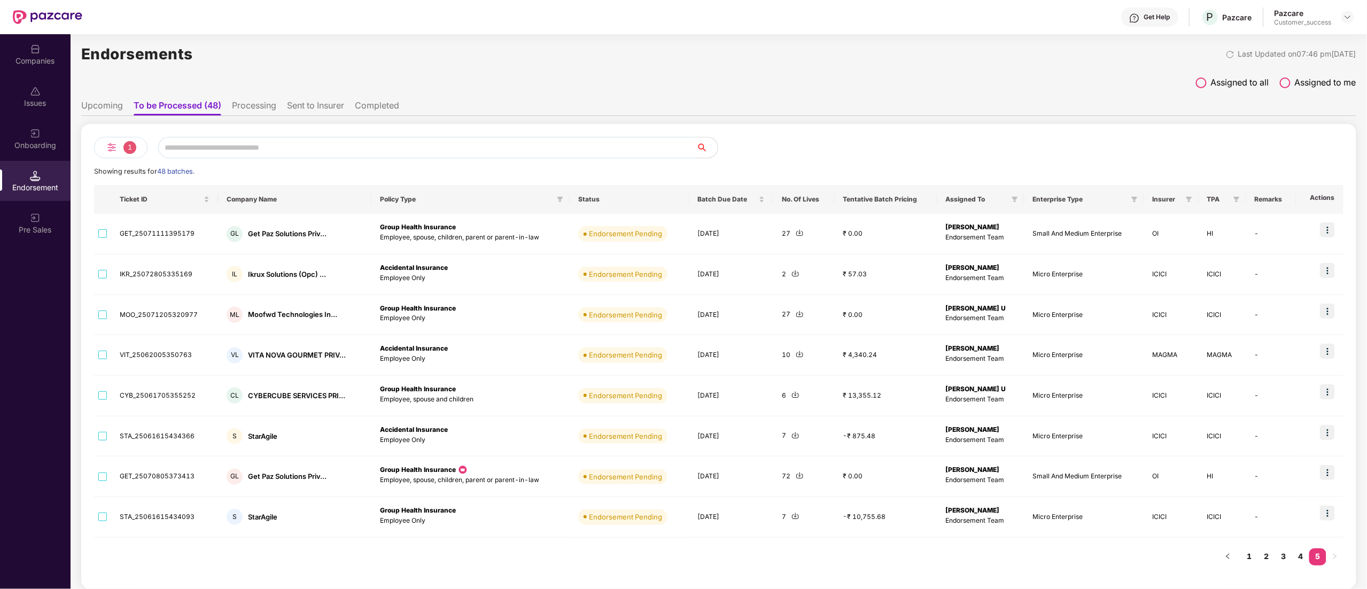
click at [109, 109] on li "Upcoming" at bounding box center [102, 107] width 42 height 15
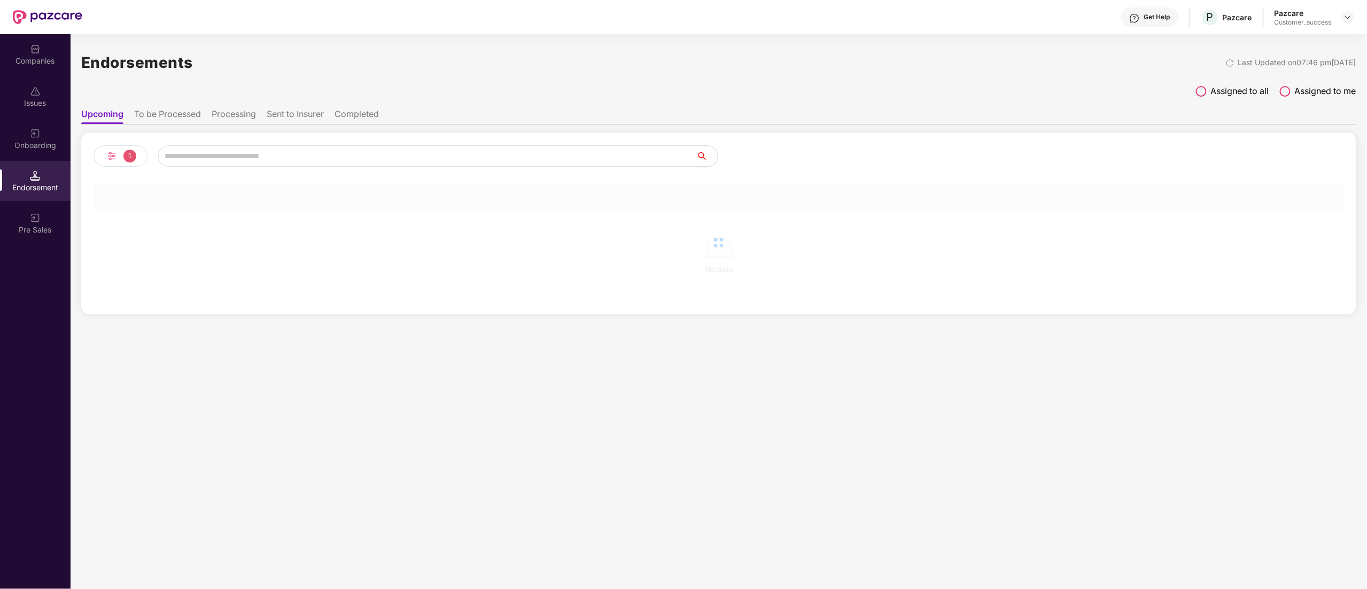
scroll to position [0, 0]
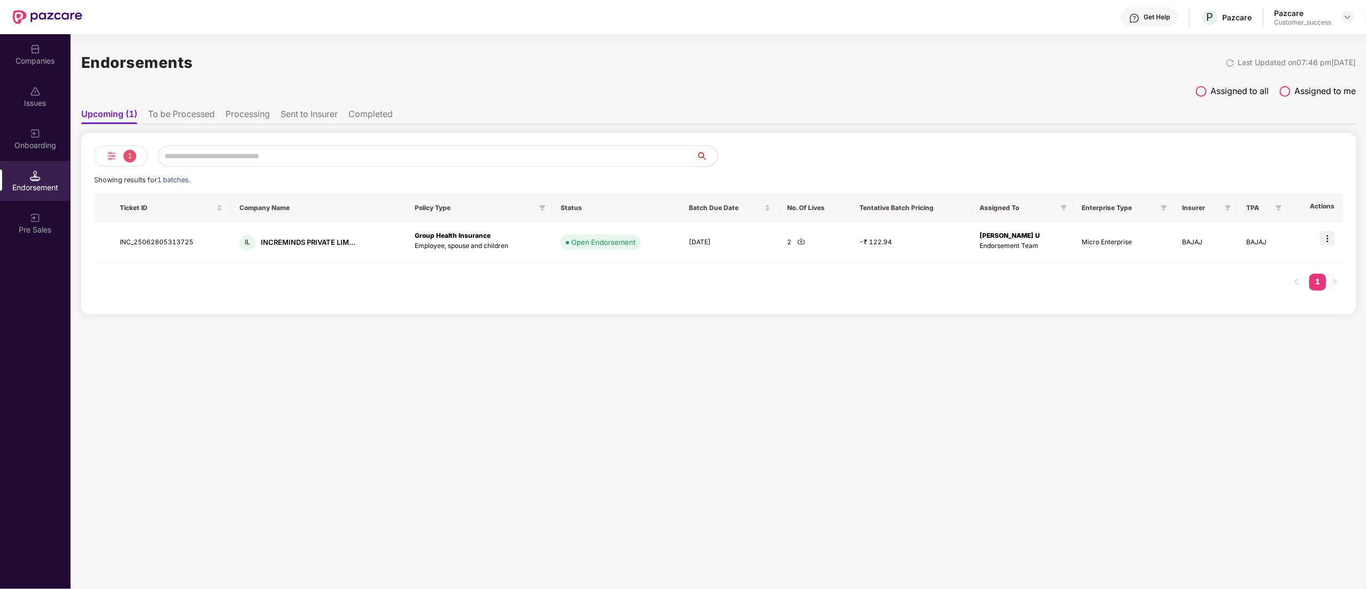
click at [119, 155] on div "1" at bounding box center [120, 155] width 53 height 21
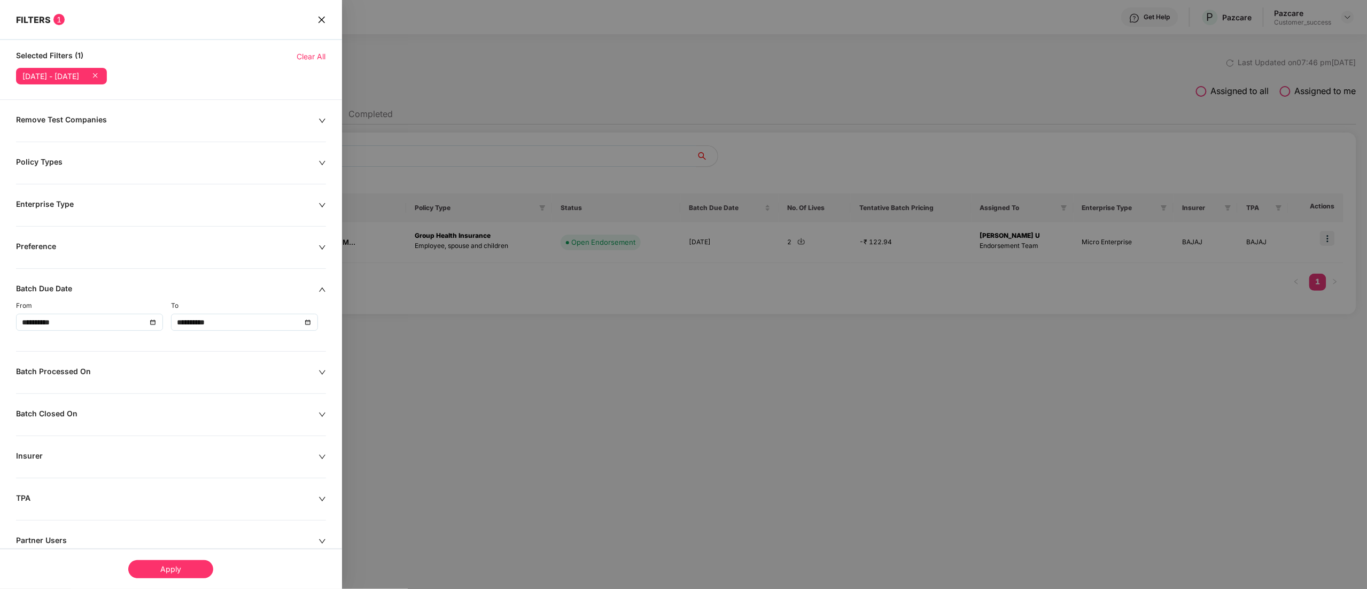
click at [308, 55] on span "Clear All" at bounding box center [311, 57] width 29 height 12
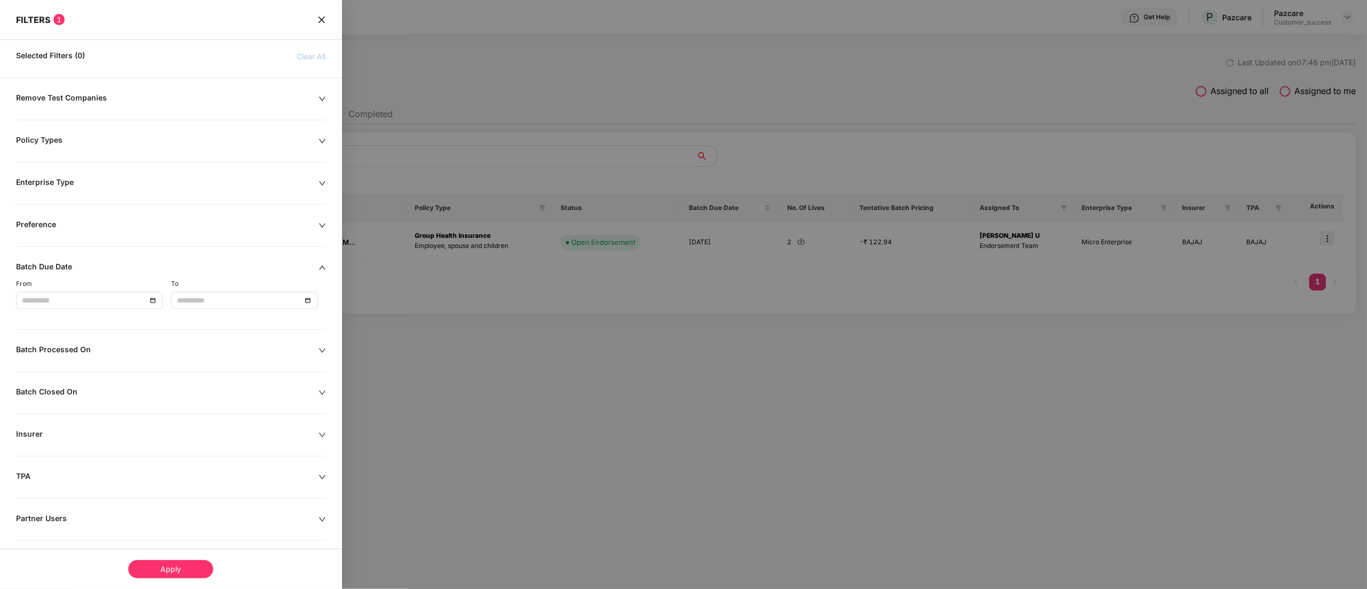
click at [173, 570] on div "Apply" at bounding box center [170, 569] width 85 height 18
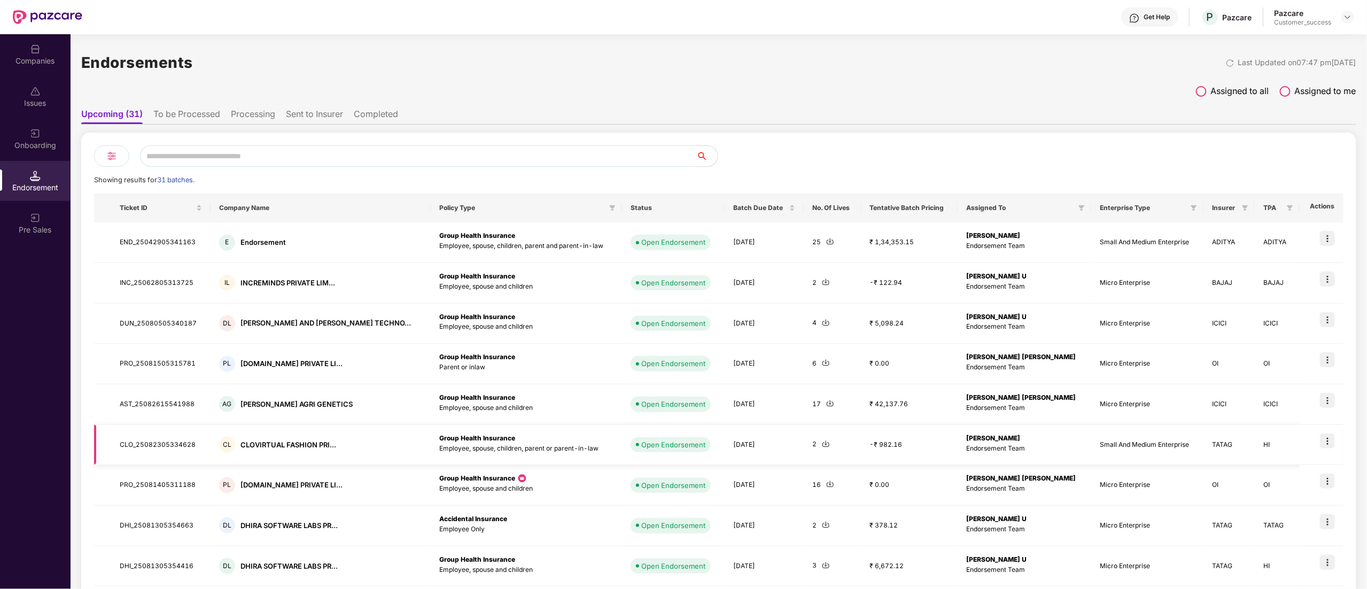
scroll to position [91, 0]
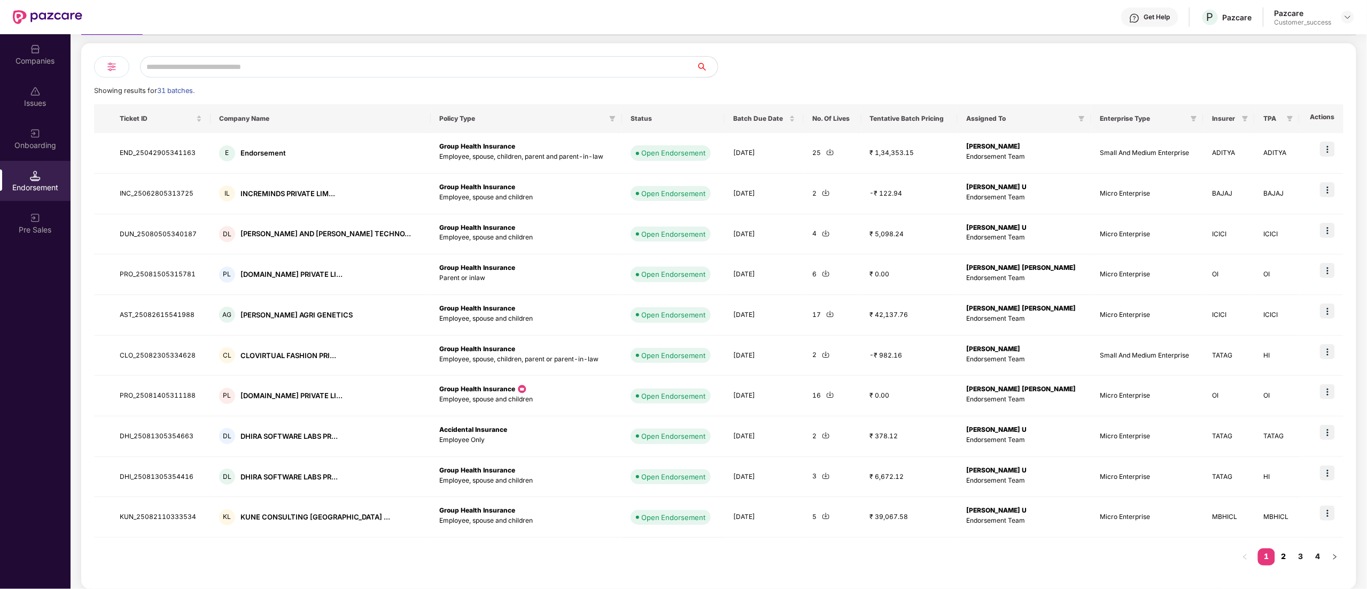
click at [1284, 553] on link "2" at bounding box center [1283, 556] width 17 height 16
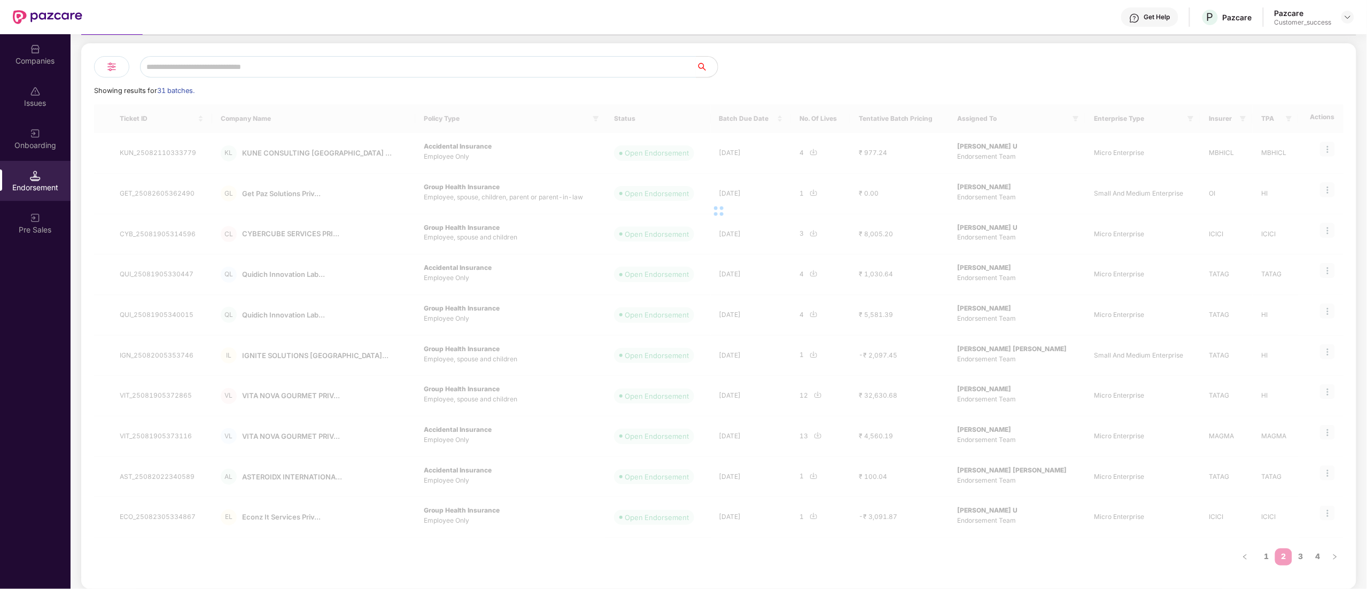
scroll to position [90, 0]
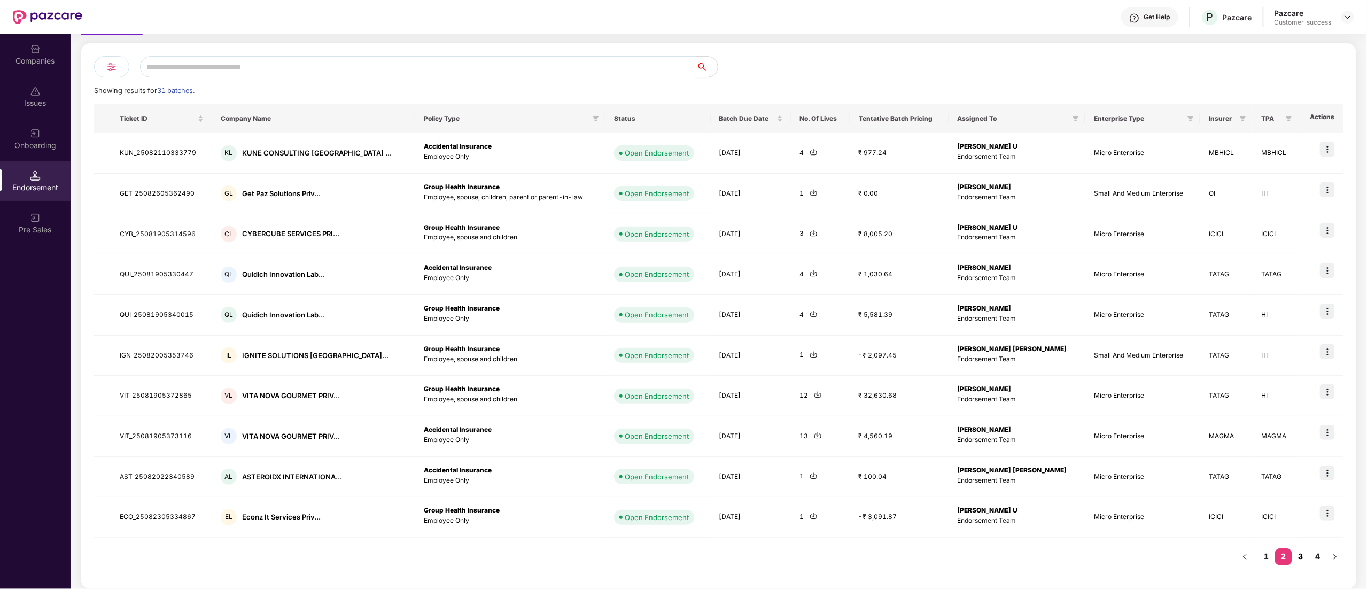
click at [1301, 556] on link "3" at bounding box center [1300, 556] width 17 height 16
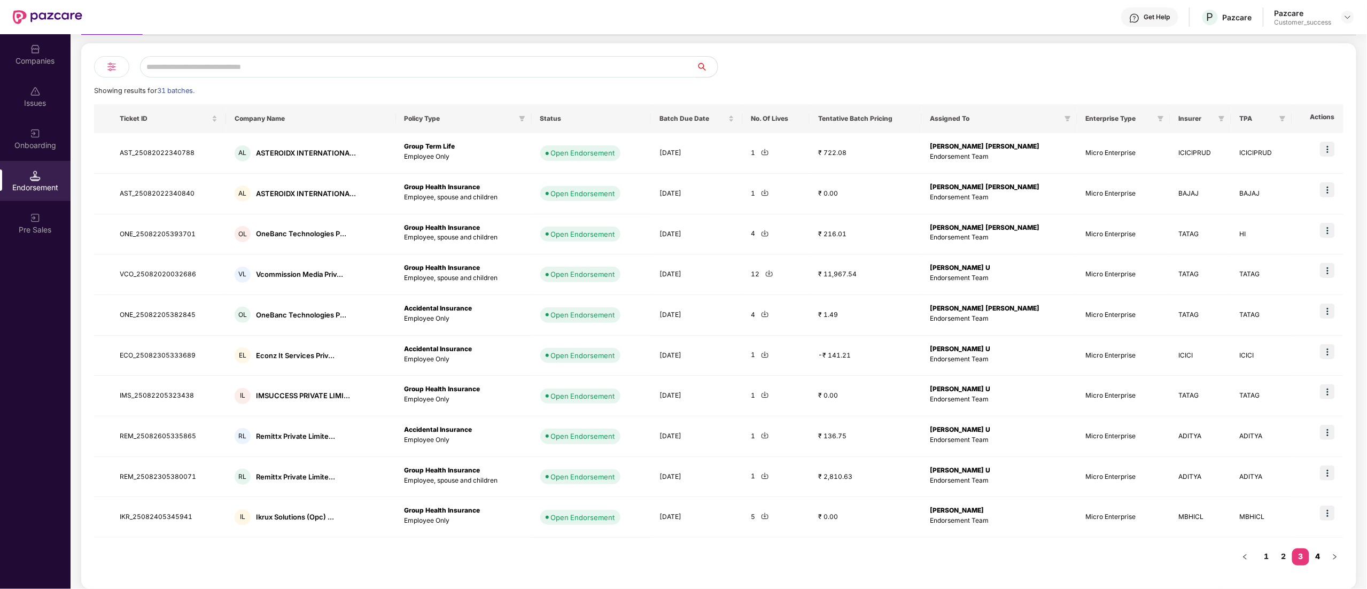
click at [1318, 556] on link "4" at bounding box center [1317, 556] width 17 height 16
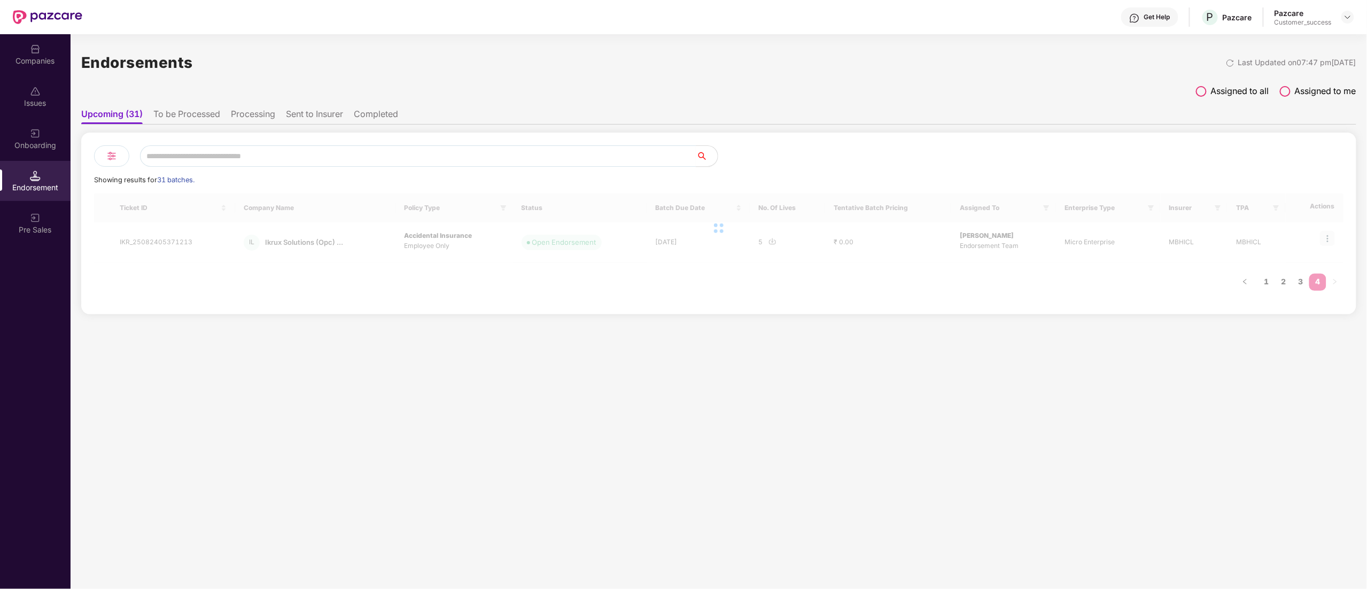
scroll to position [0, 0]
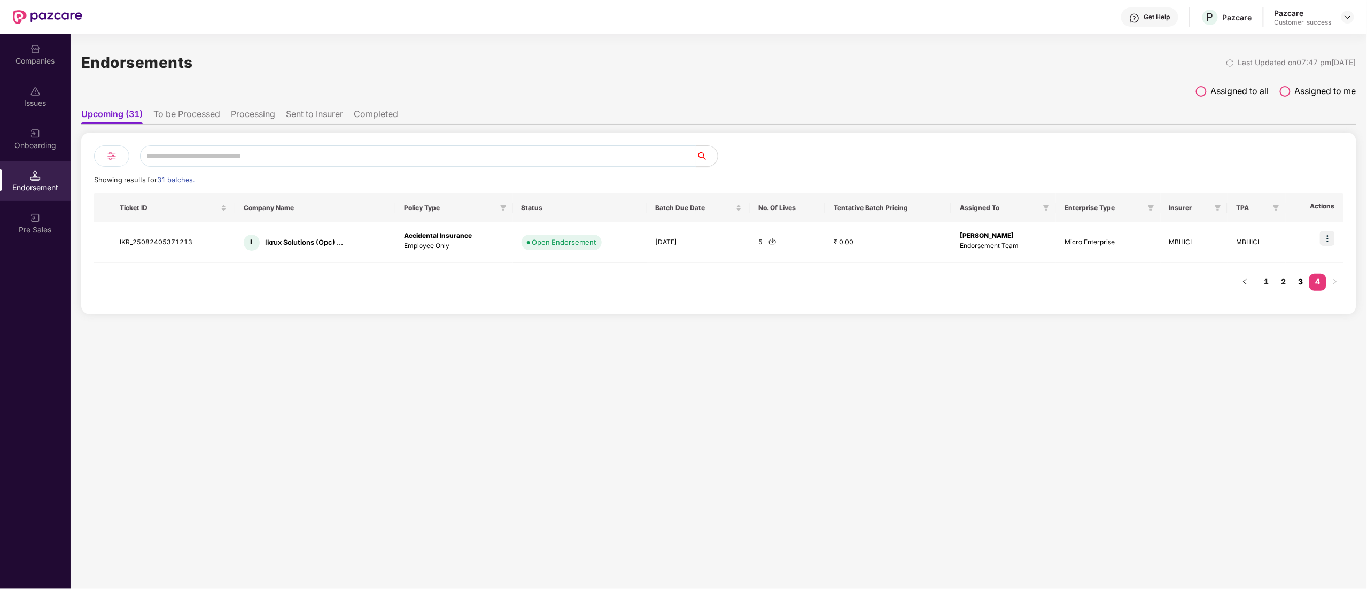
click at [1297, 277] on link "3" at bounding box center [1300, 282] width 17 height 16
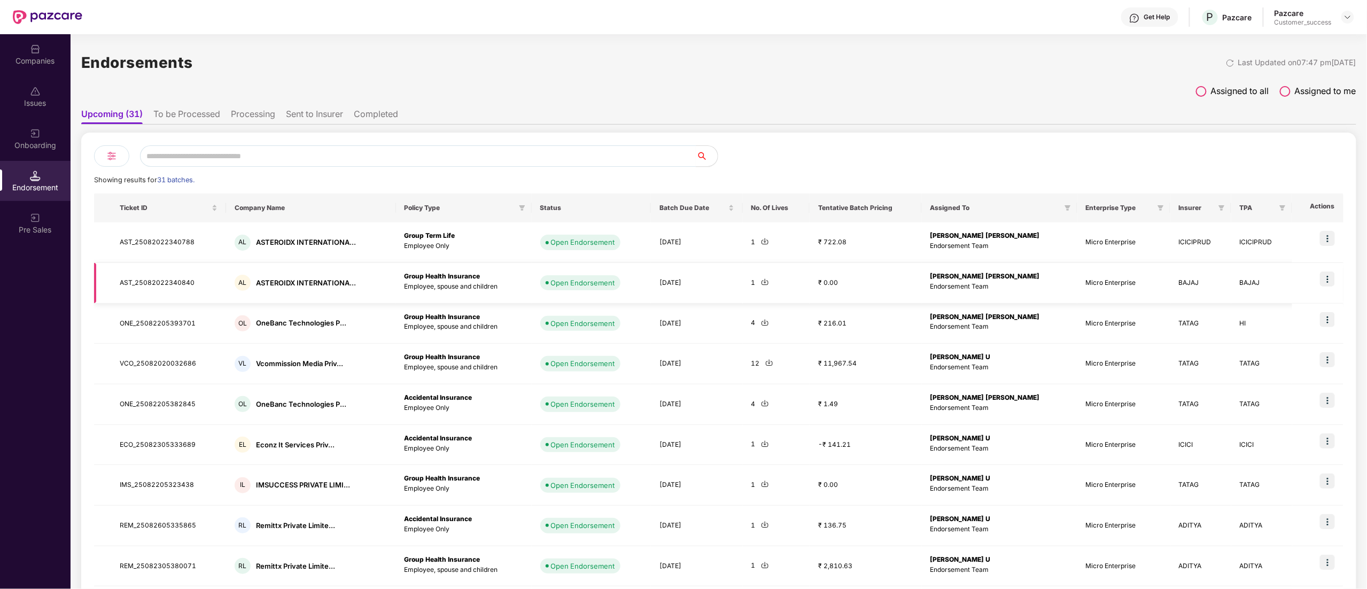
scroll to position [90, 0]
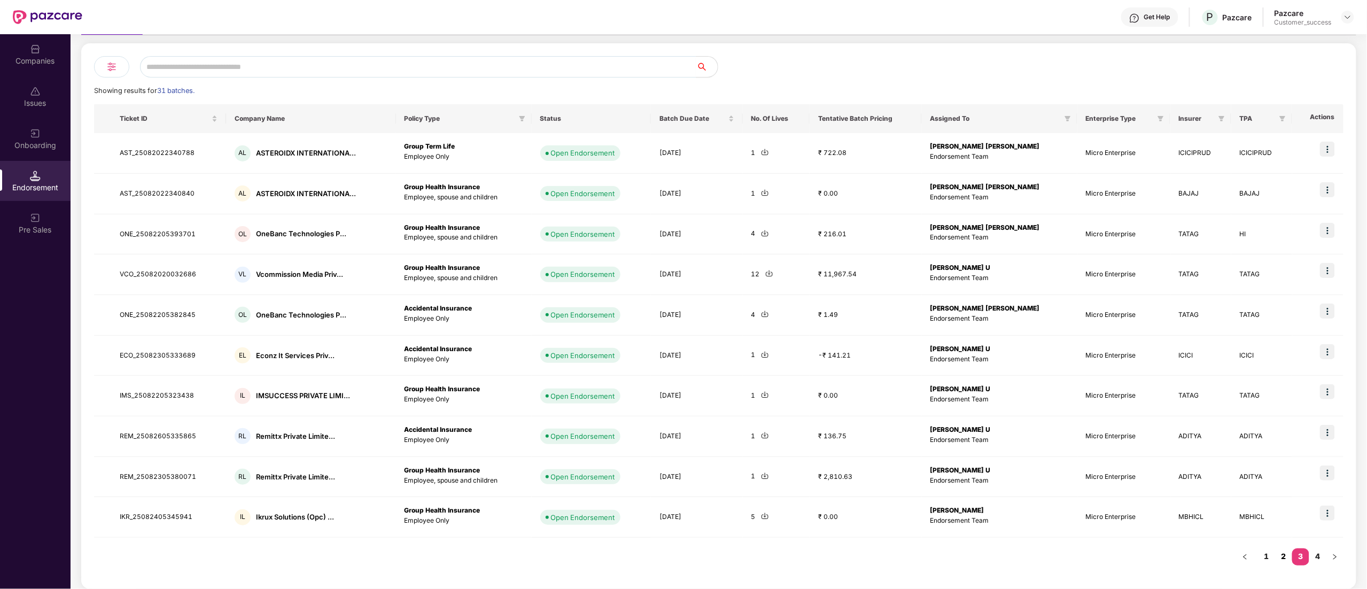
click at [1281, 556] on link "2" at bounding box center [1283, 556] width 17 height 16
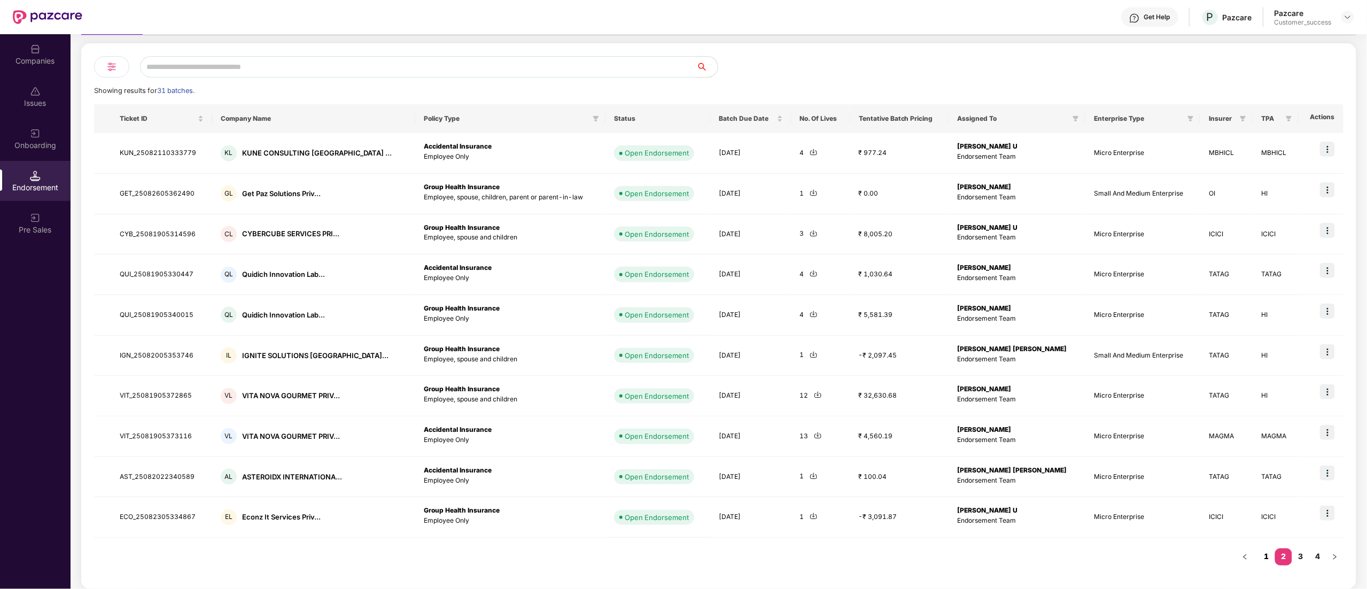
click at [1266, 556] on link "1" at bounding box center [1266, 556] width 17 height 16
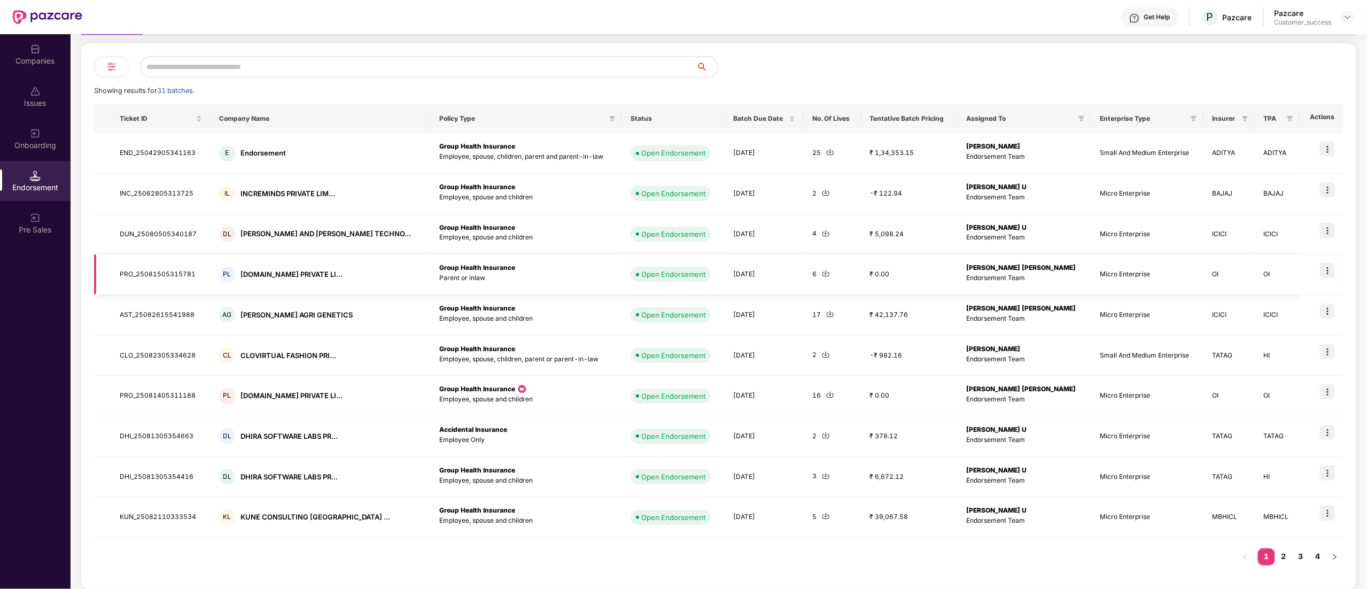
scroll to position [91, 0]
